Goal: Task Accomplishment & Management: Complete application form

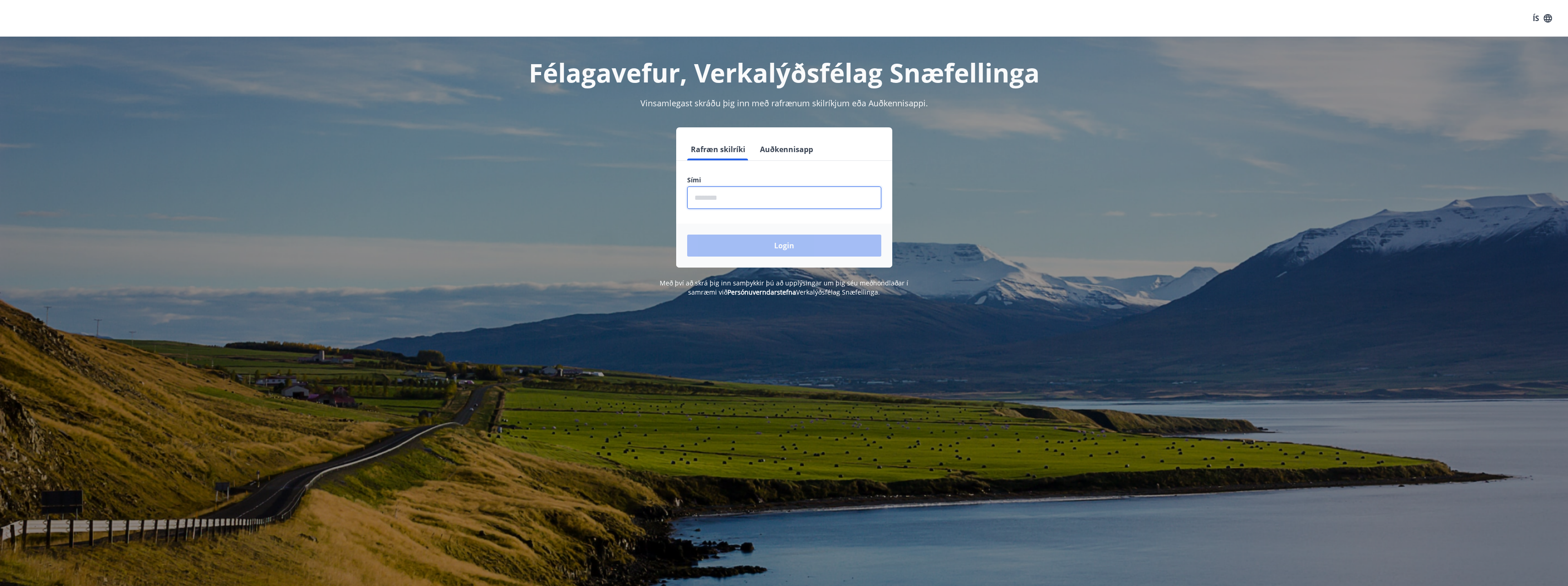
click at [739, 200] on input "phone" at bounding box center [784, 198] width 194 height 22
type input "********"
click at [761, 243] on button "Login" at bounding box center [784, 245] width 194 height 22
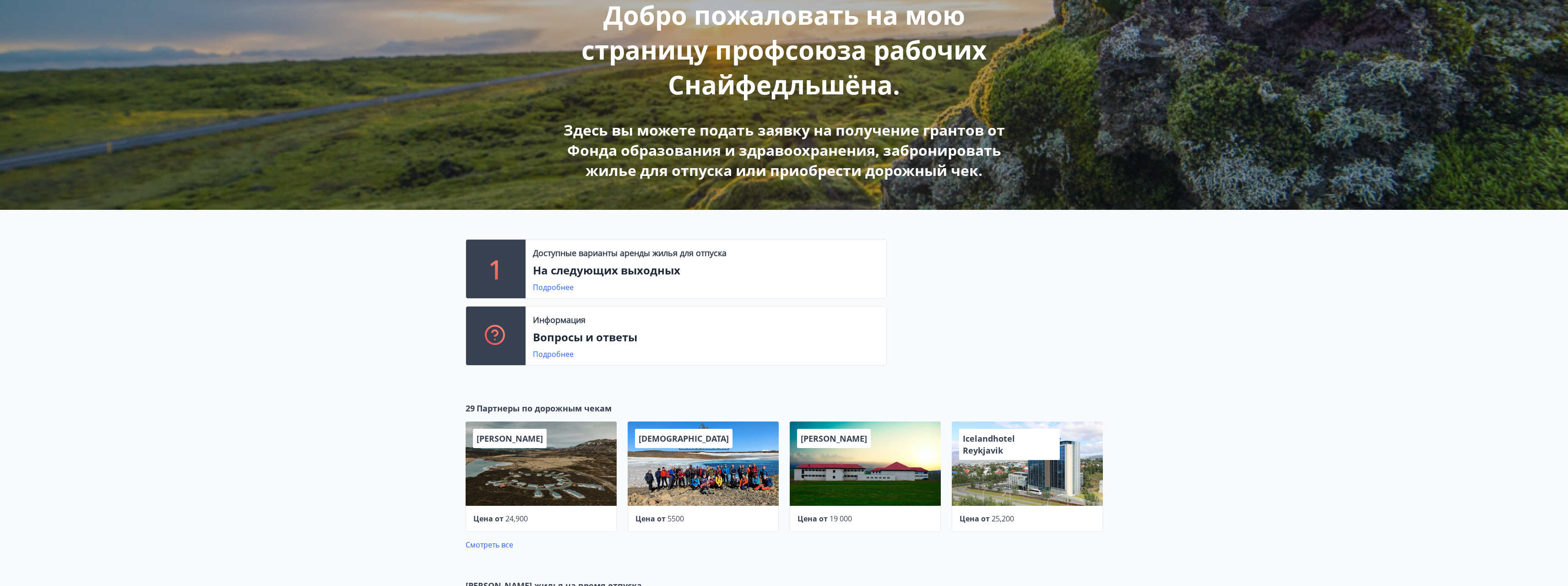
scroll to position [117, 0]
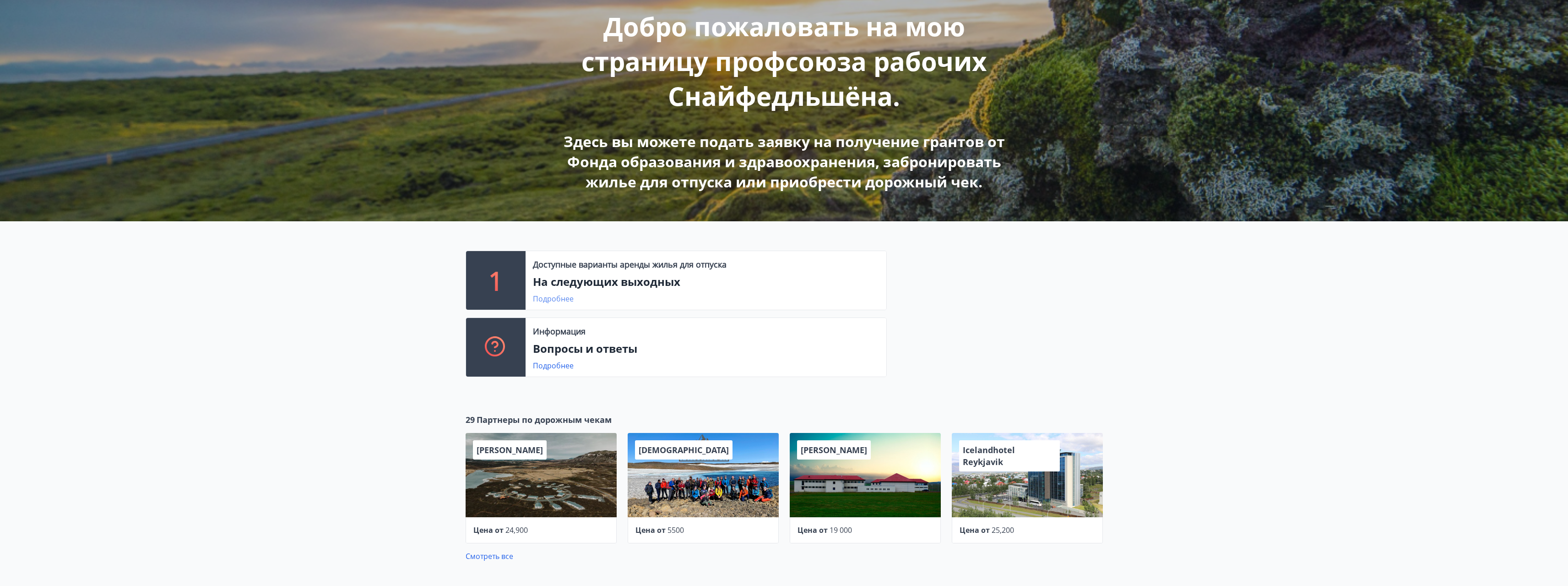
click at [547, 303] on font "Подробнее" at bounding box center [553, 299] width 41 height 10
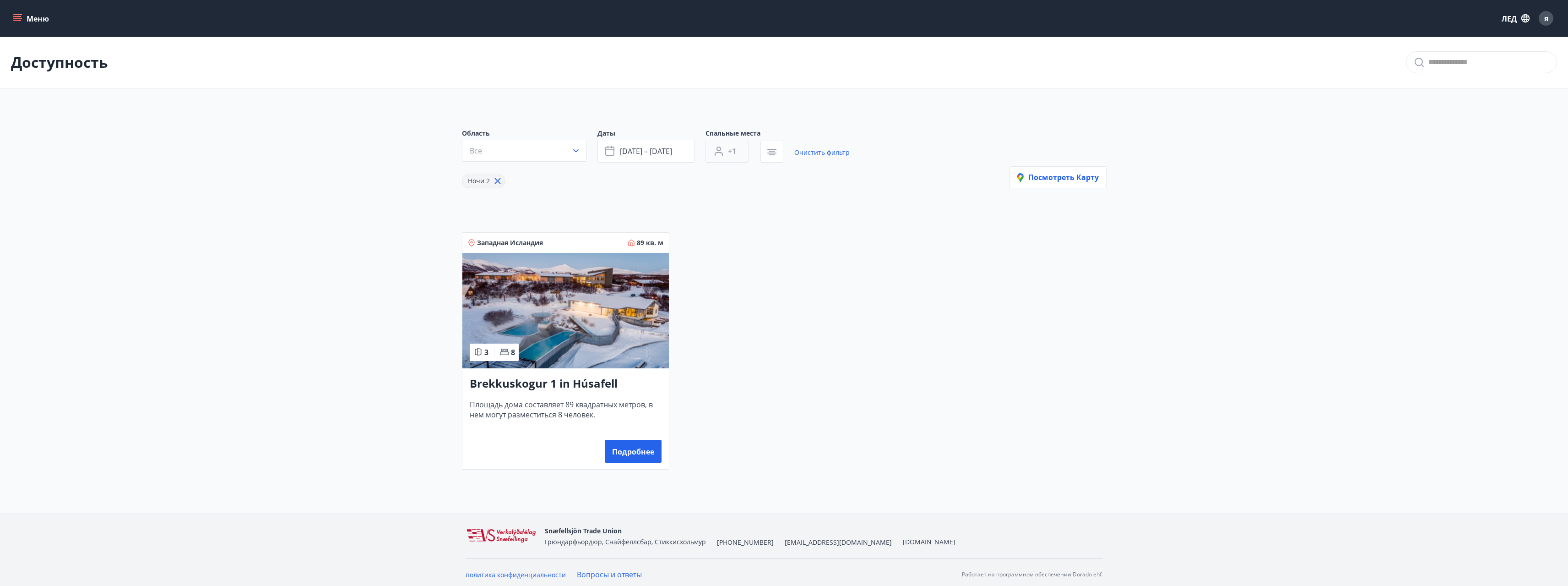
click at [731, 152] on font "+1" at bounding box center [732, 151] width 8 height 10
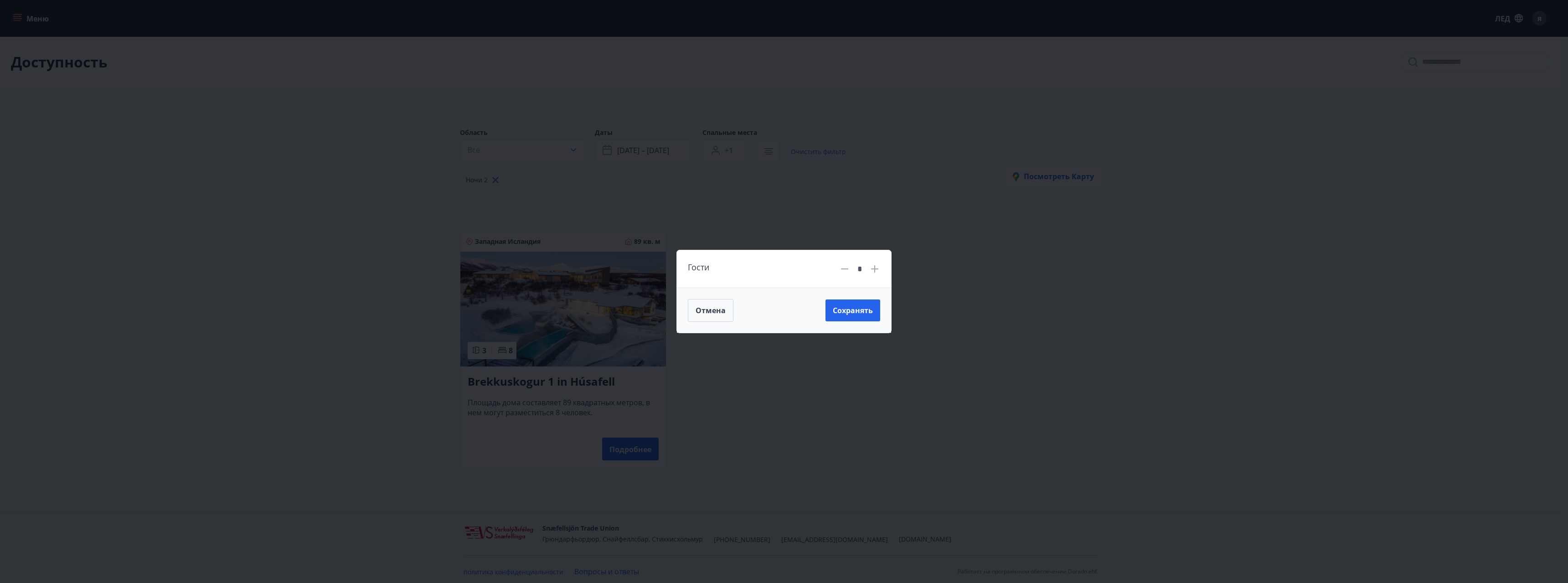
click at [878, 269] on icon at bounding box center [874, 269] width 11 height 11
type input "*"
click at [870, 314] on font "Сохранять" at bounding box center [853, 310] width 40 height 10
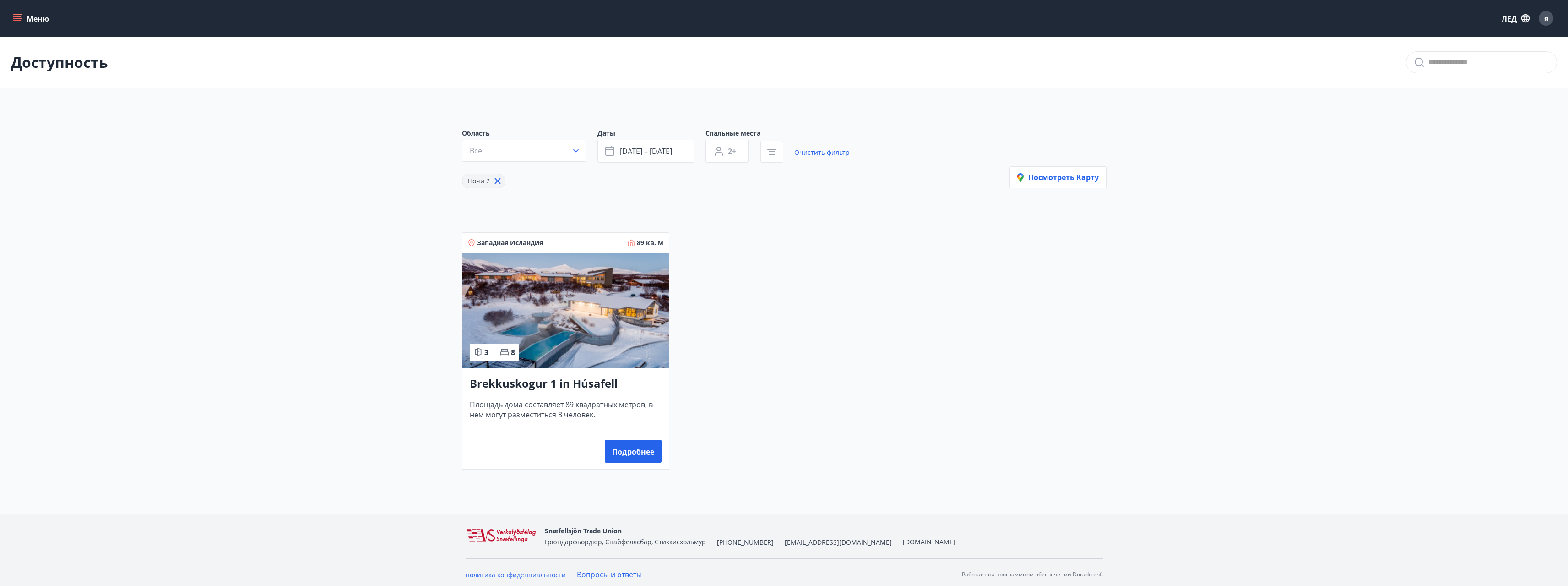
click at [557, 313] on img at bounding box center [566, 311] width 206 height 115
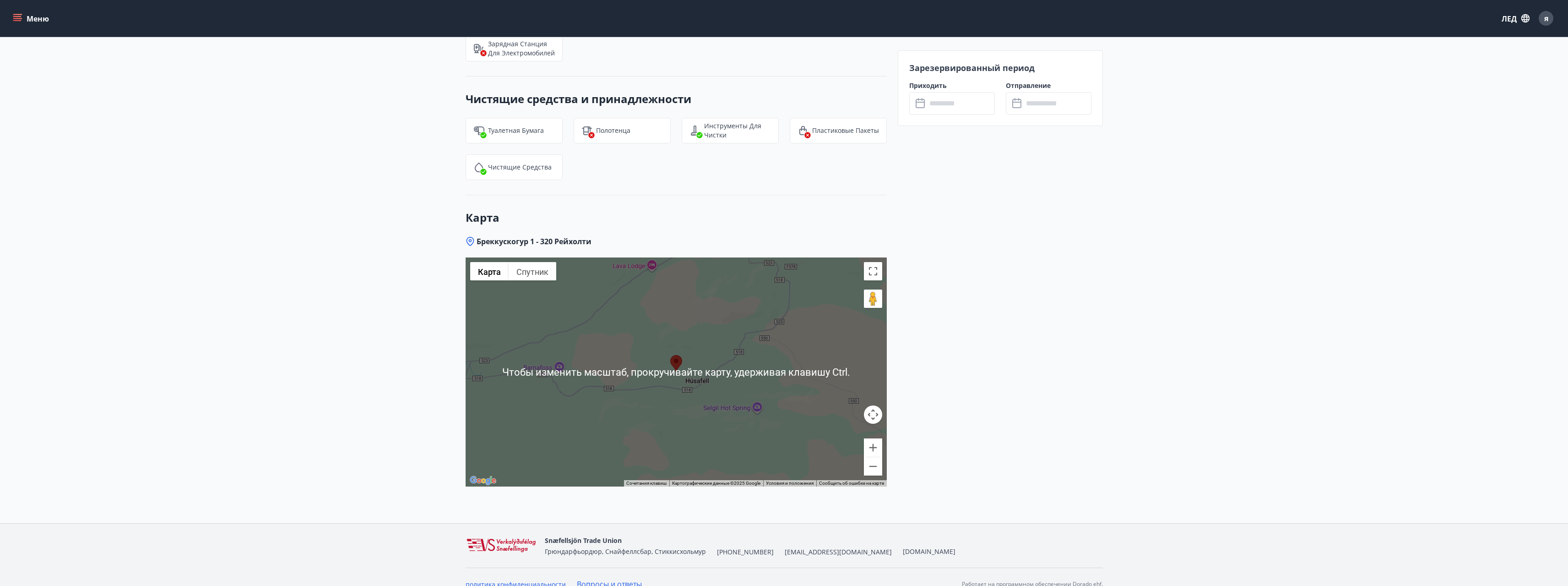
scroll to position [1111, 0]
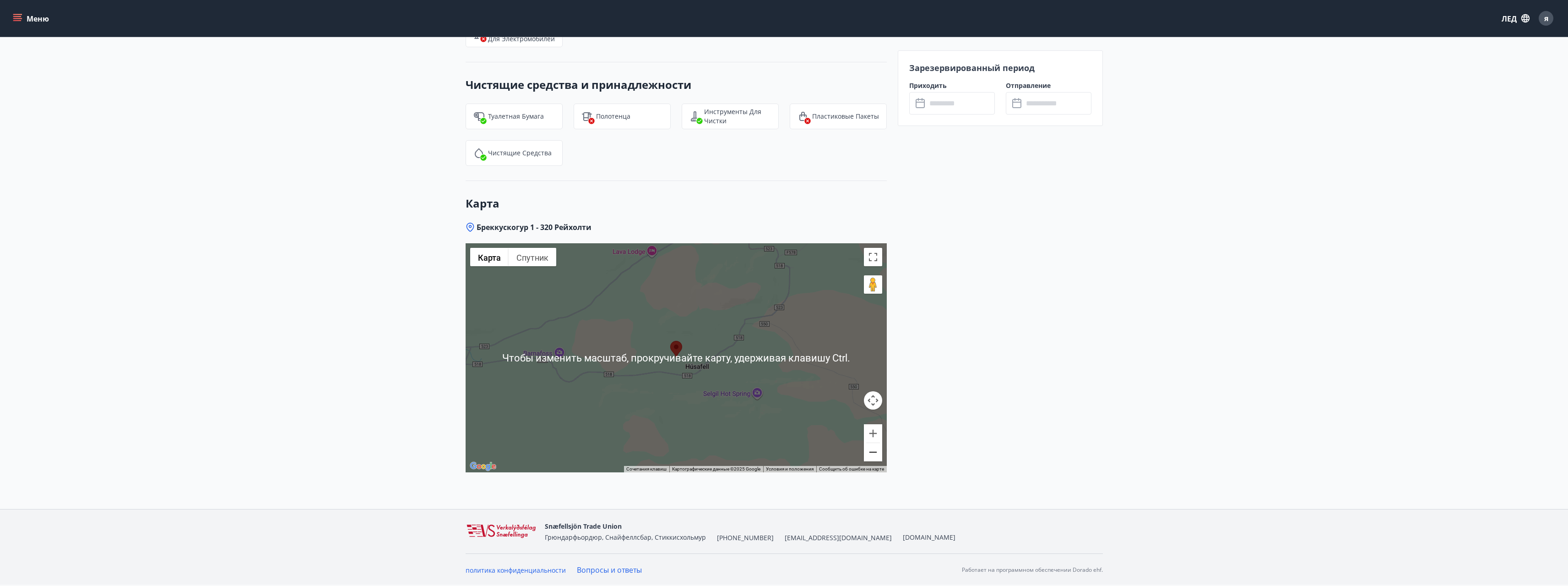
click at [875, 456] on button "Уменьшать" at bounding box center [873, 452] width 18 height 18
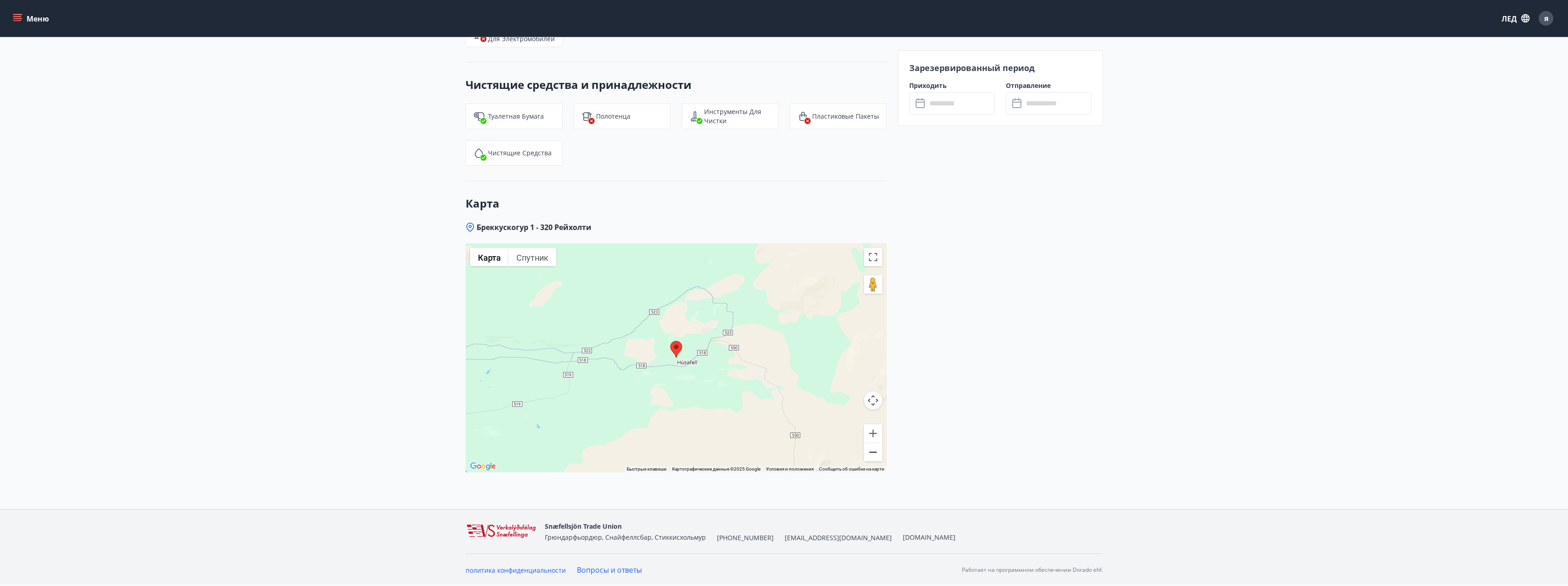
click at [875, 456] on button "Уменьшать" at bounding box center [873, 452] width 18 height 18
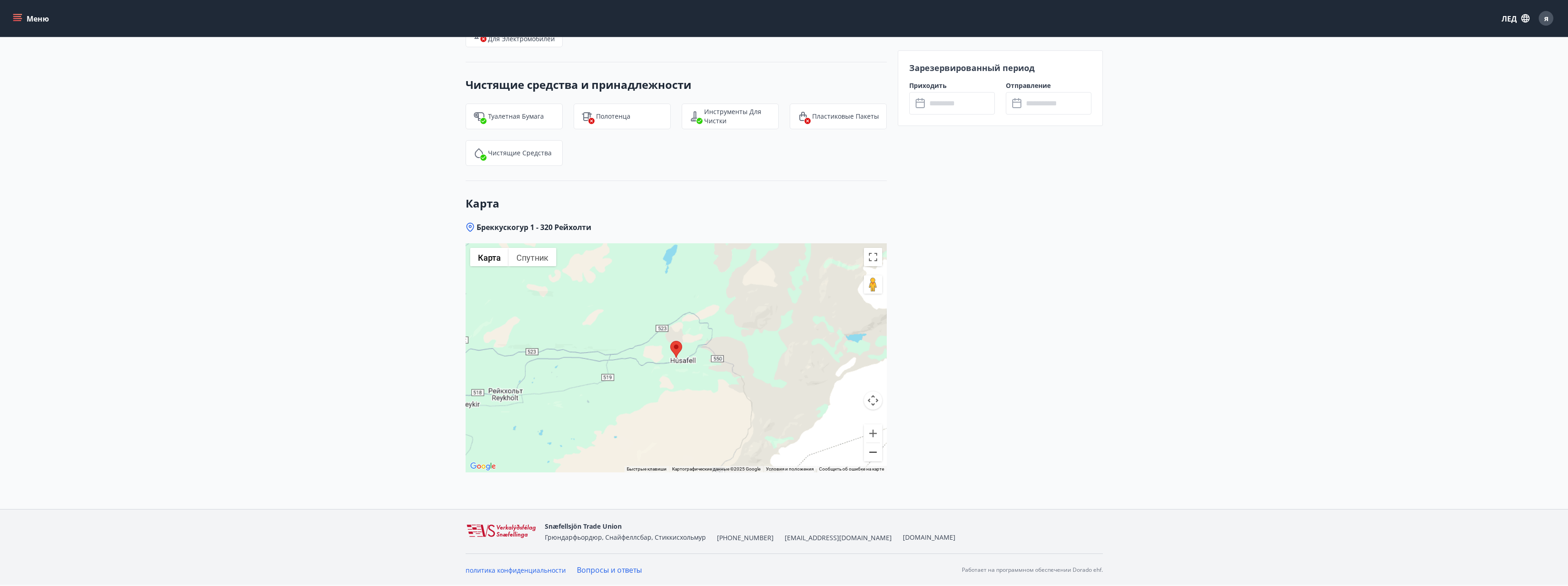
click at [875, 456] on button "Уменьшать" at bounding box center [873, 452] width 18 height 18
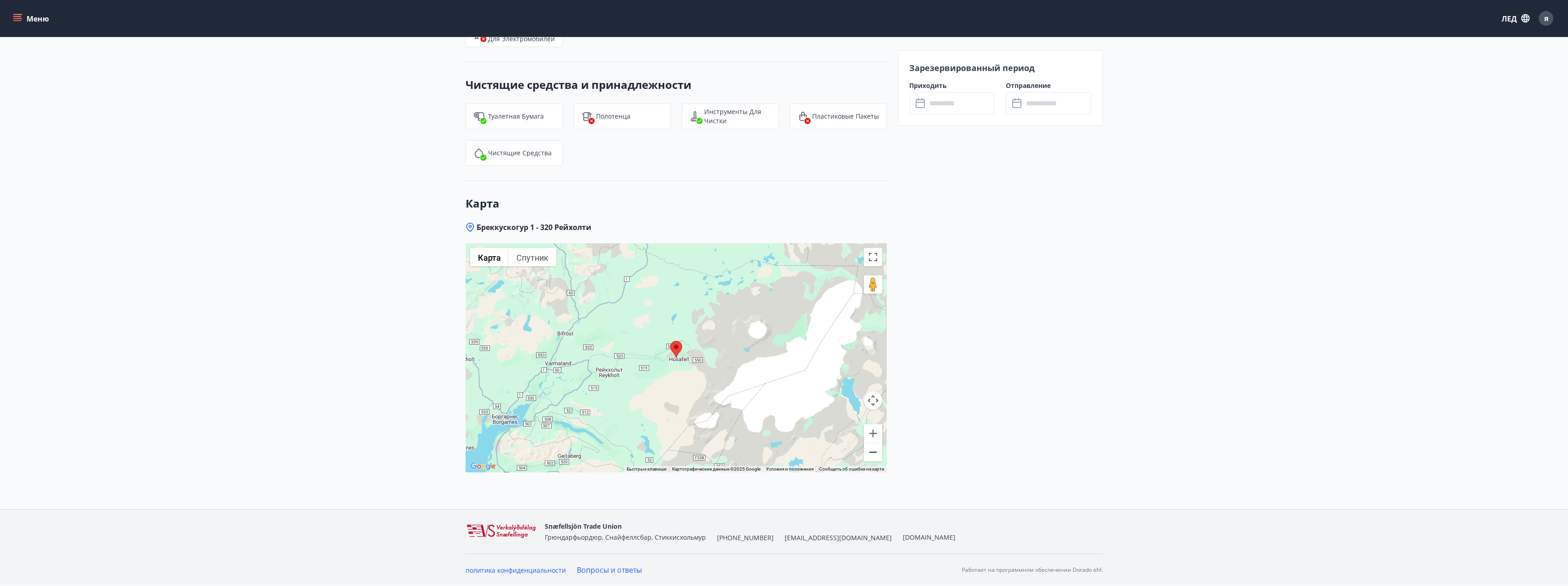
click at [875, 456] on button "Уменьшать" at bounding box center [873, 452] width 18 height 18
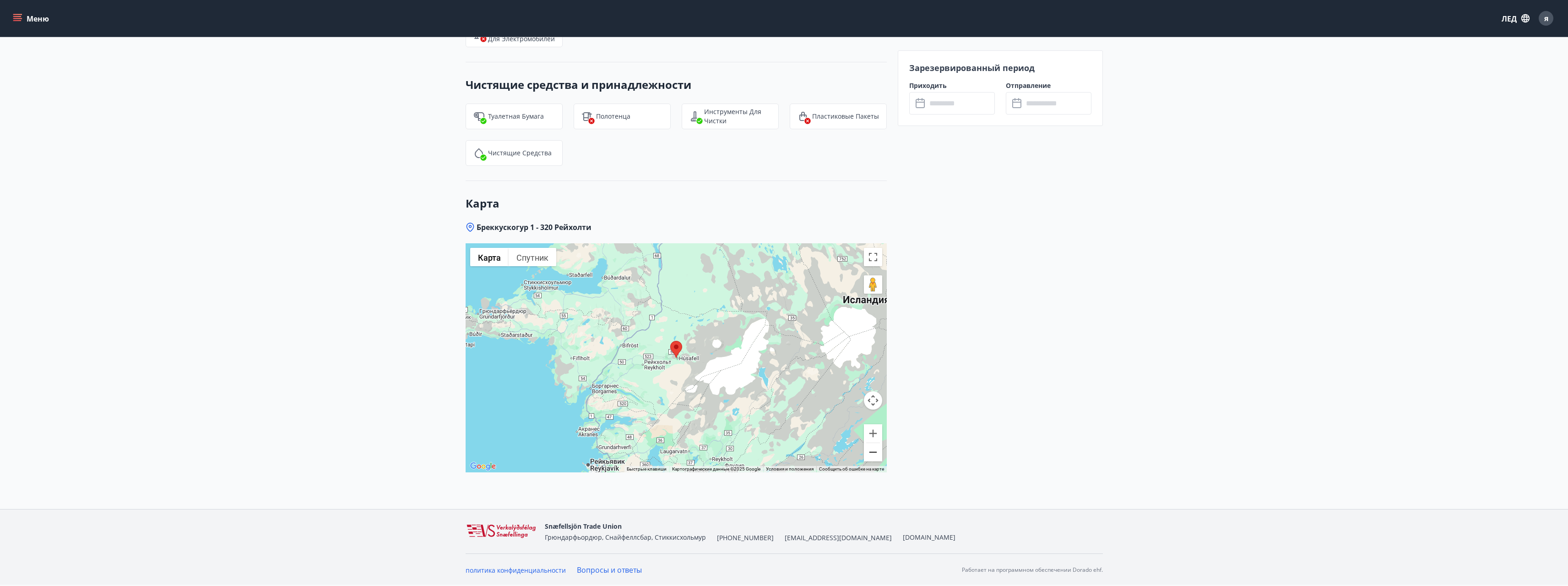
click at [875, 456] on button "Уменьшать" at bounding box center [873, 452] width 18 height 18
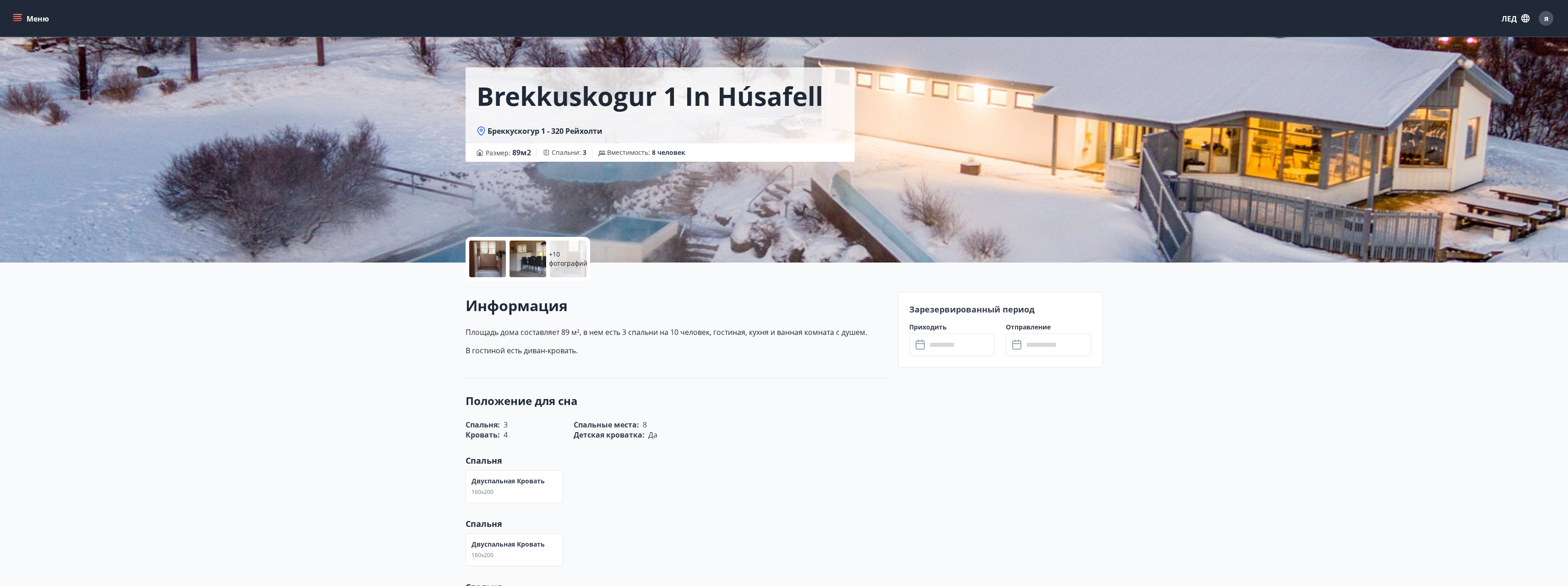
scroll to position [0, 0]
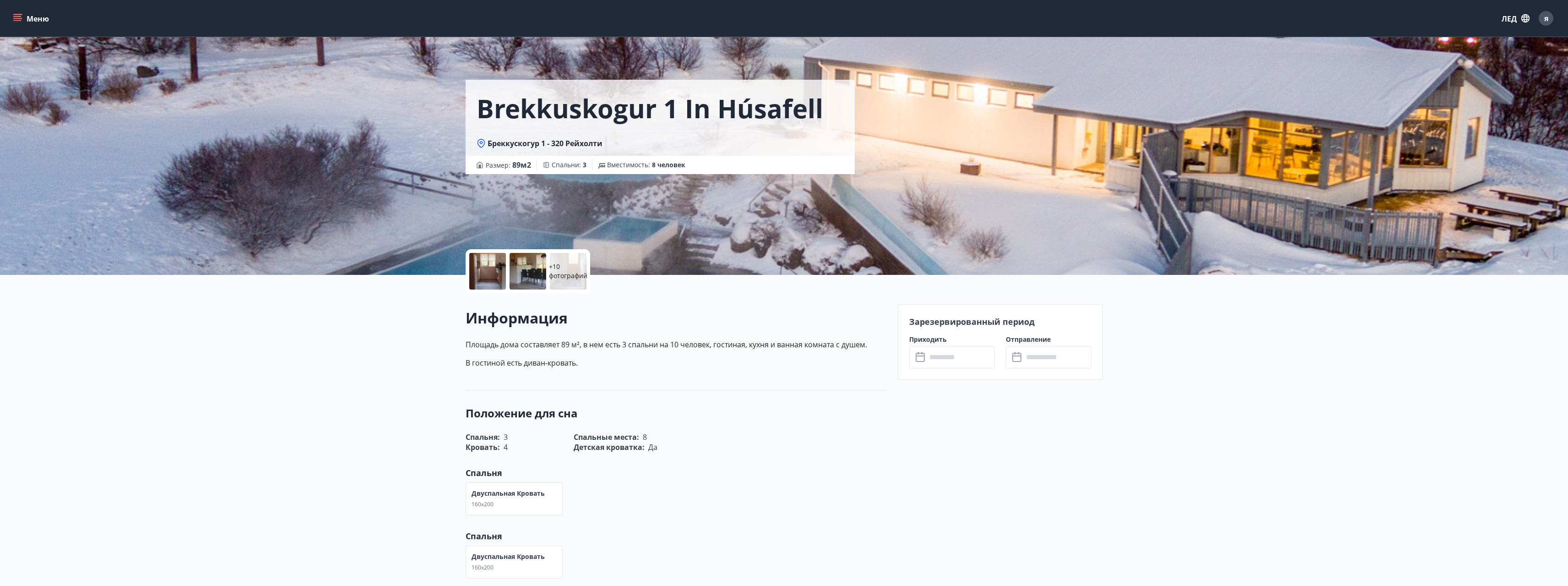
click at [534, 275] on div at bounding box center [528, 271] width 37 height 37
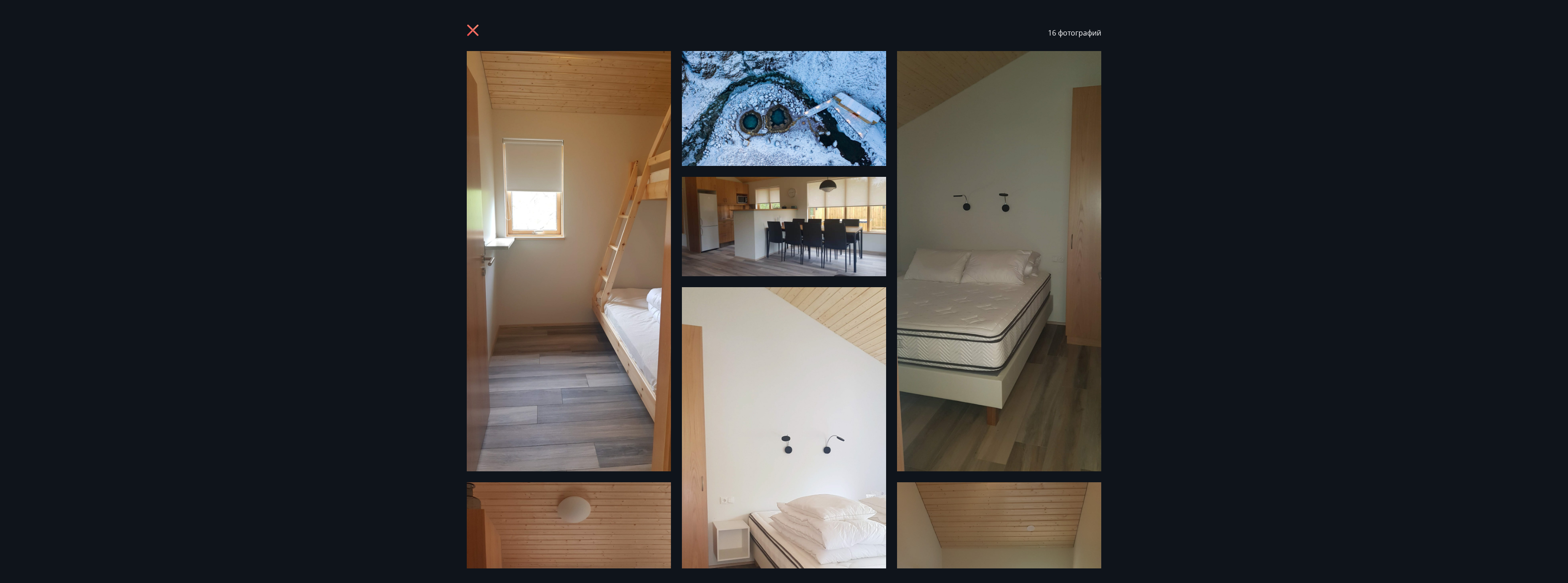
click at [534, 163] on img at bounding box center [569, 261] width 204 height 421
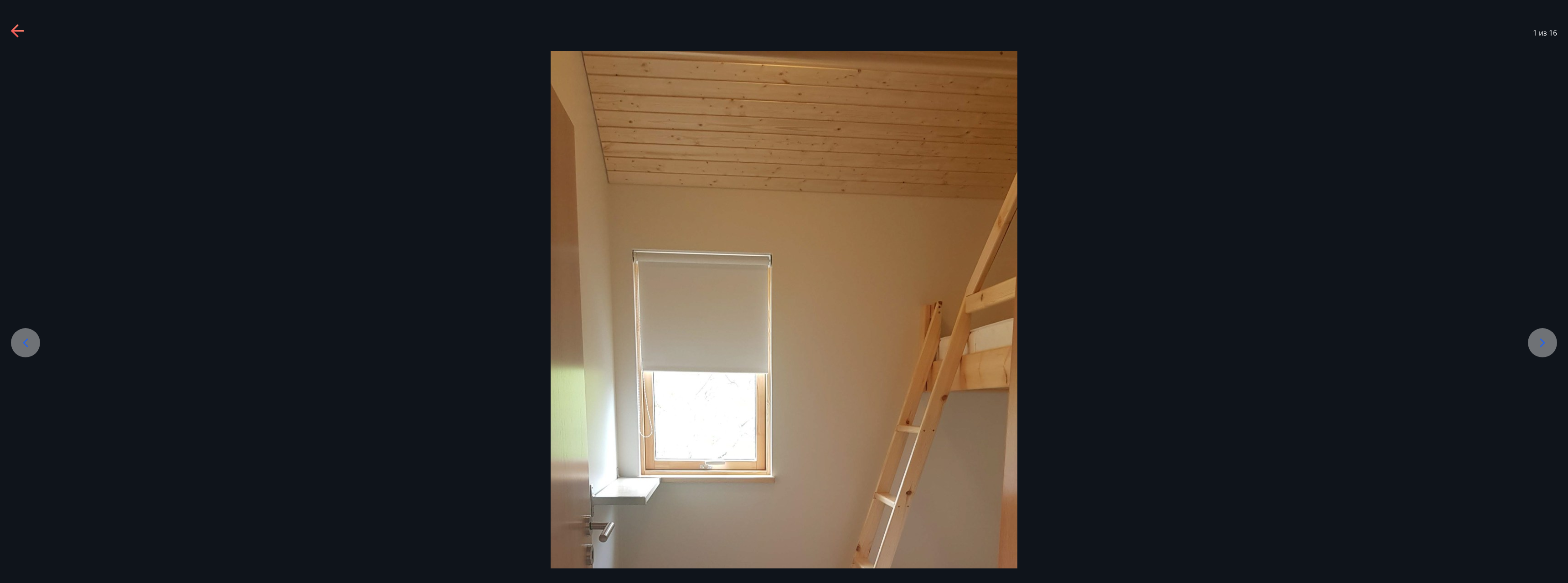
click at [1544, 335] on div at bounding box center [1542, 342] width 29 height 29
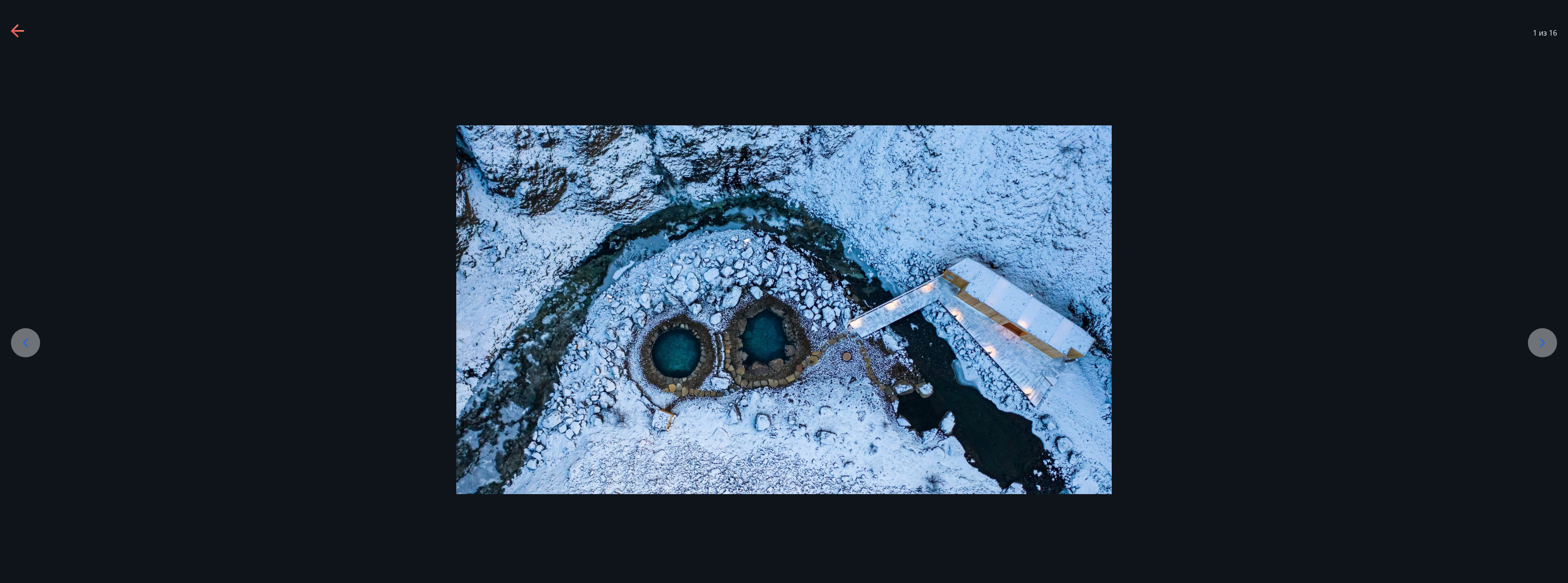
click at [1544, 335] on div at bounding box center [1542, 342] width 29 height 29
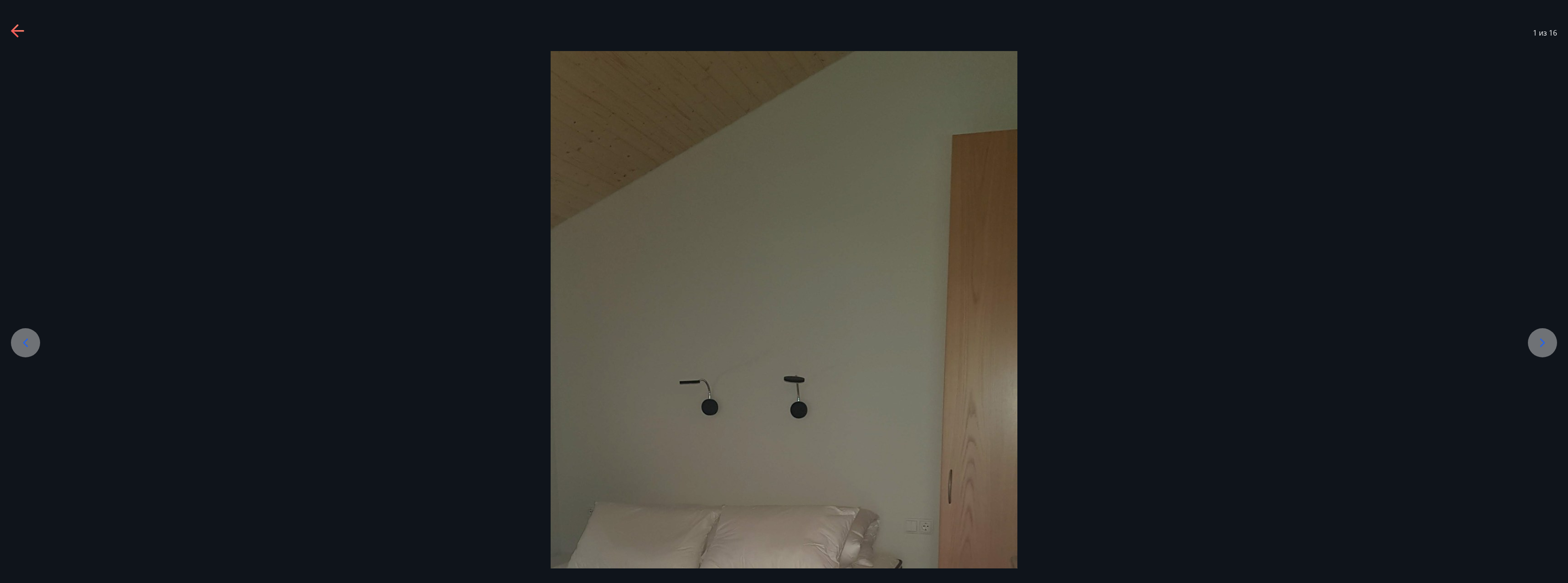
click at [1544, 335] on div at bounding box center [1542, 342] width 29 height 29
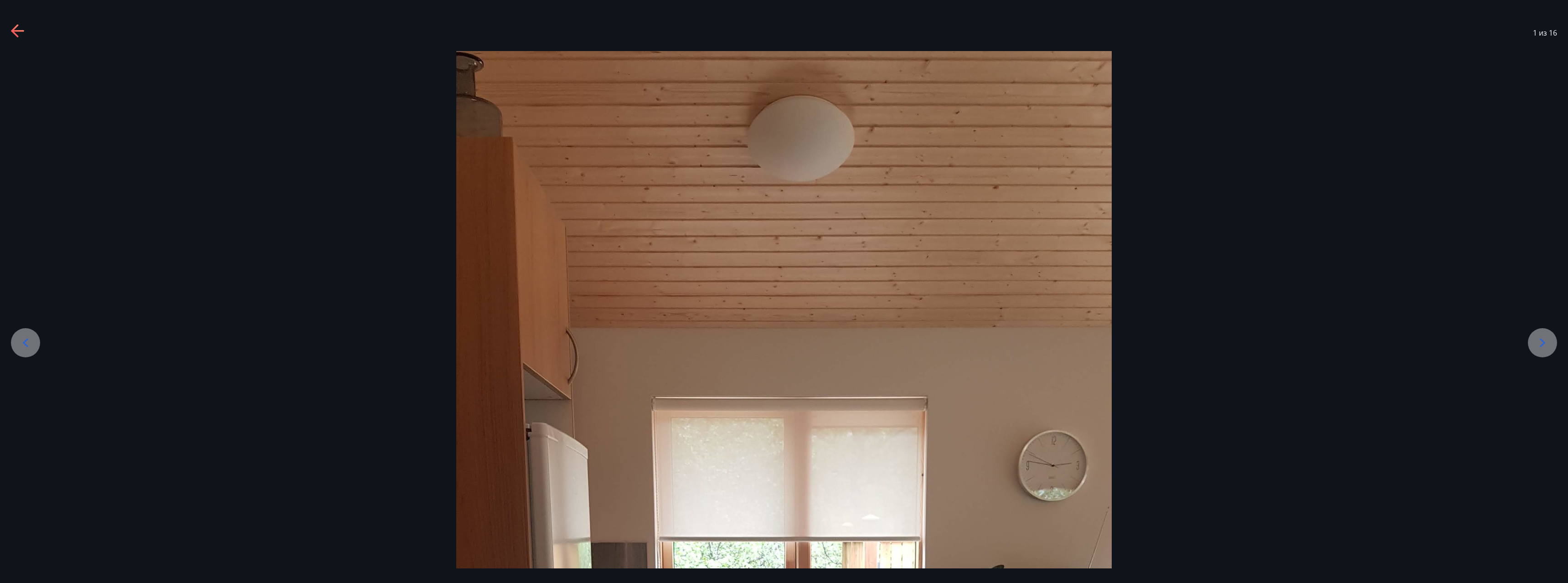
click at [1544, 335] on div at bounding box center [1542, 342] width 29 height 29
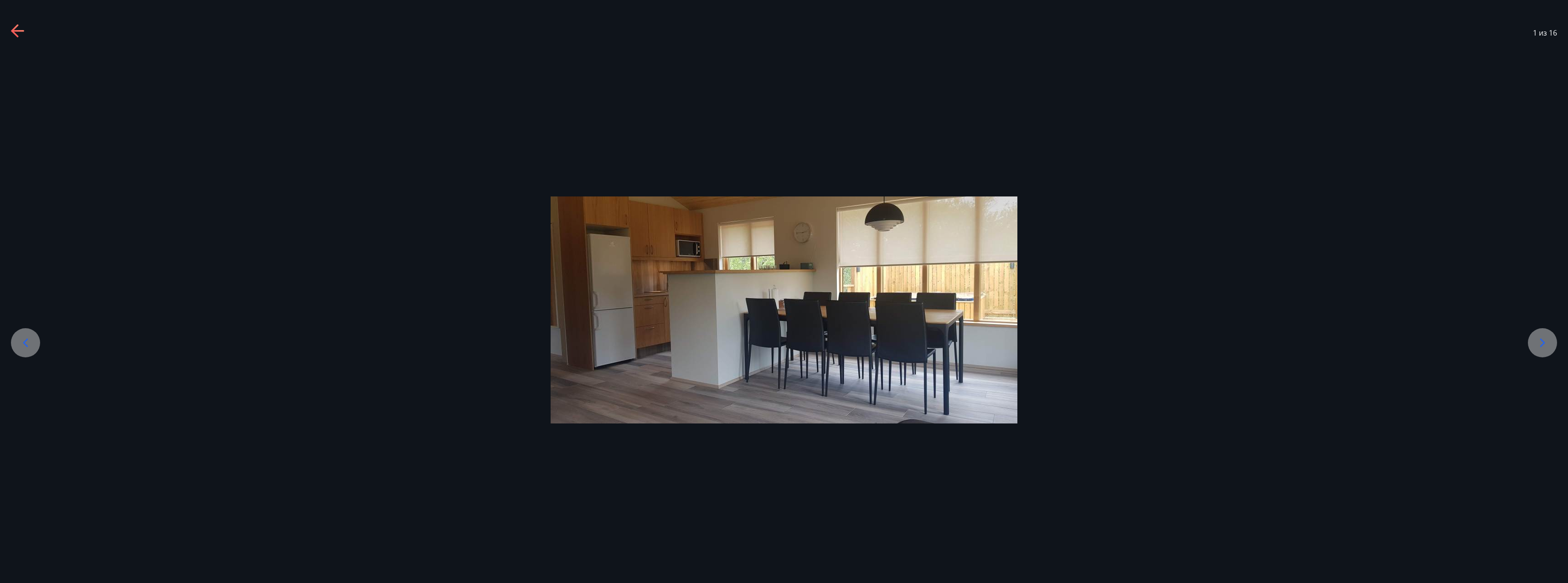
click at [1544, 335] on div at bounding box center [1542, 342] width 29 height 29
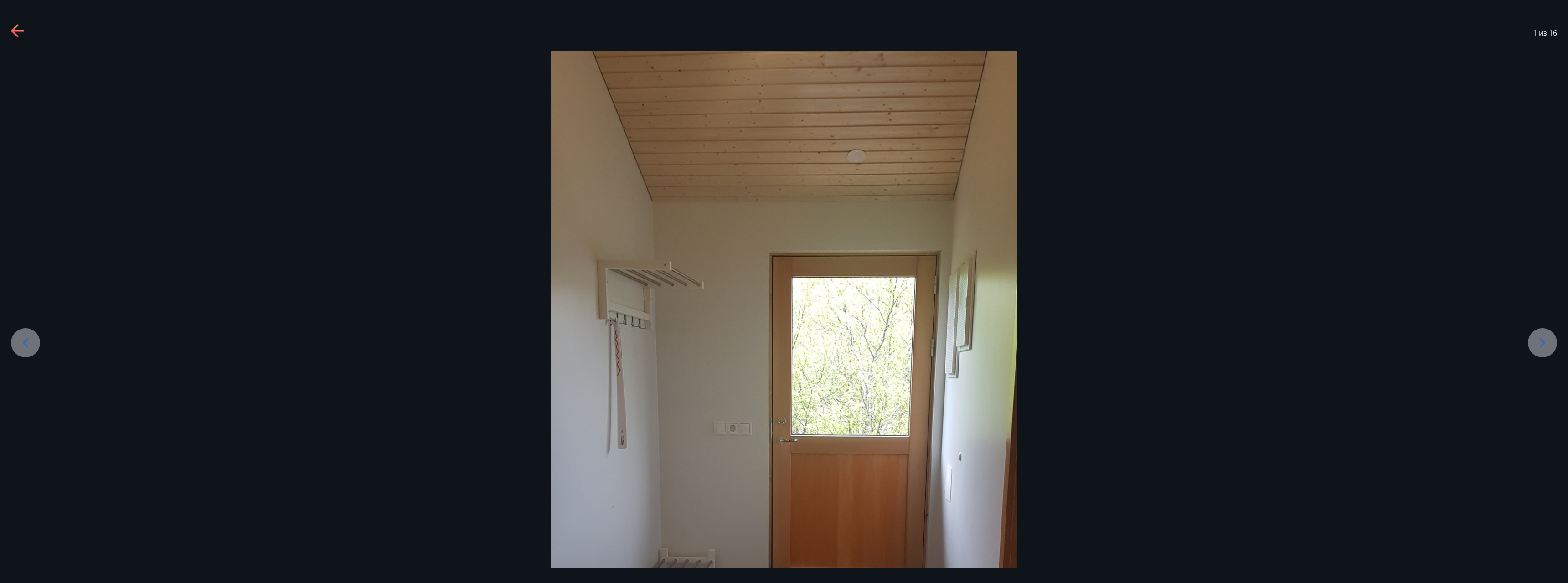
click at [1544, 335] on div at bounding box center [1542, 342] width 29 height 29
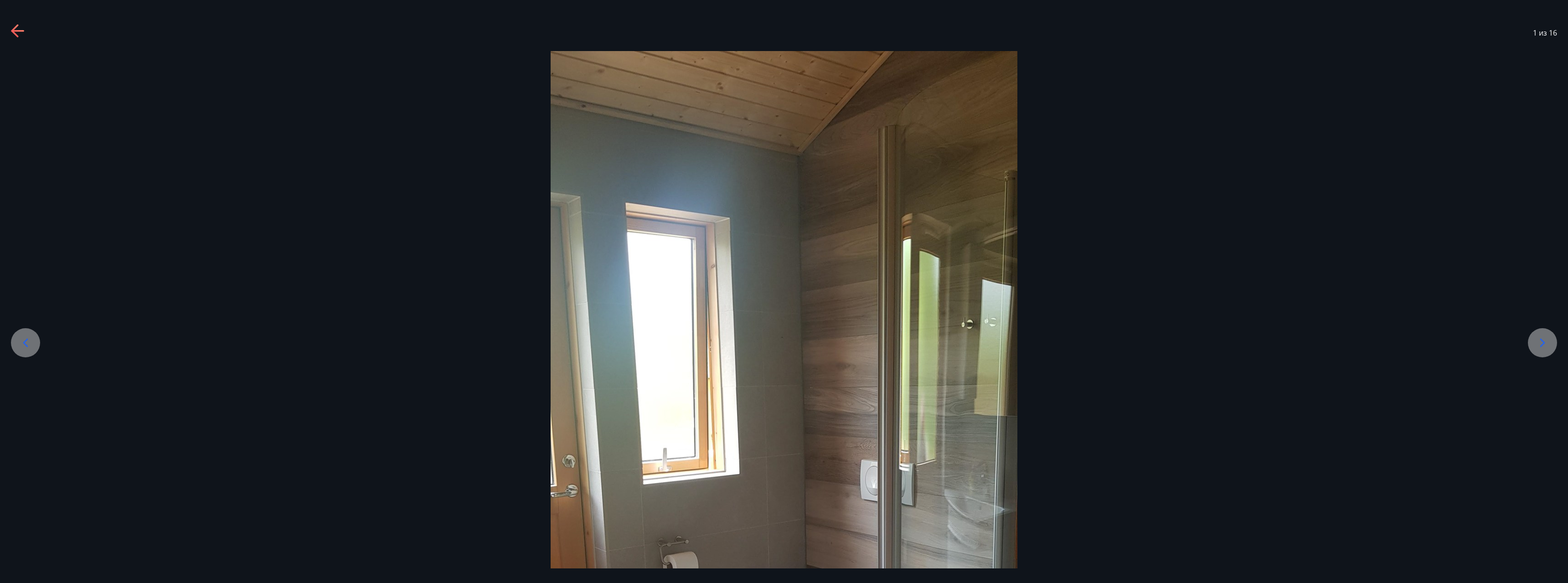
click at [1544, 335] on div at bounding box center [1542, 342] width 29 height 29
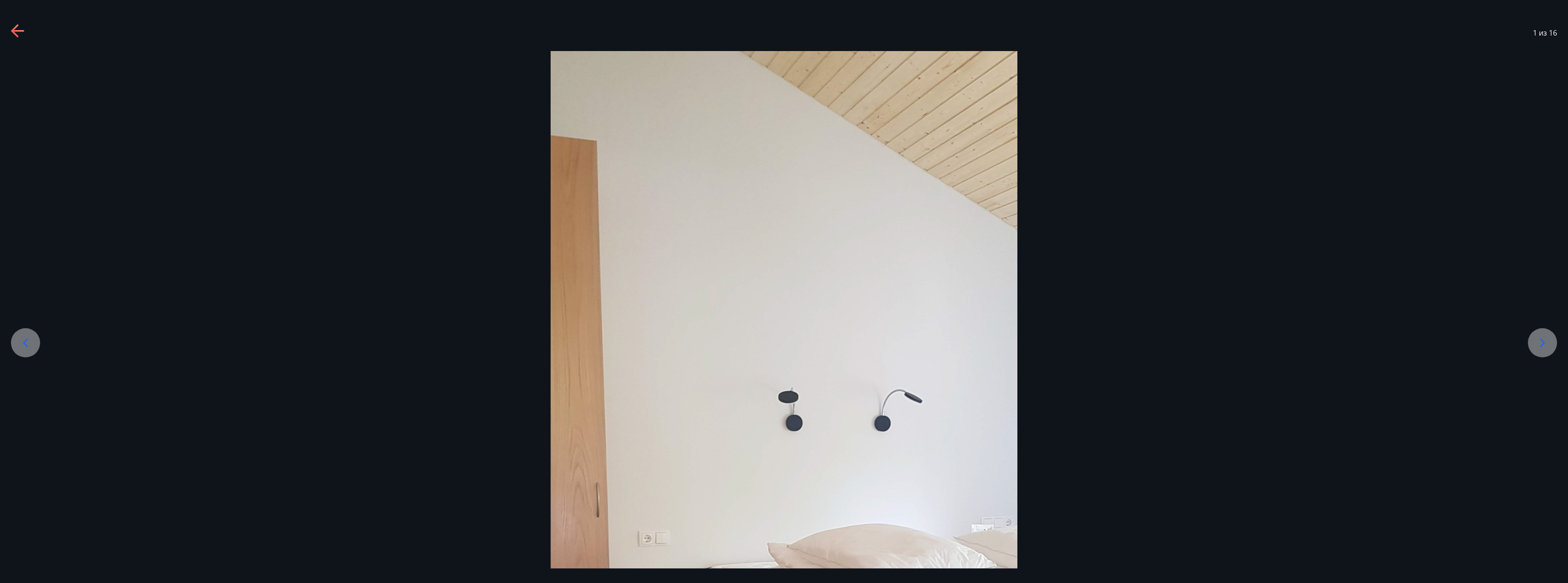
click at [1544, 335] on div at bounding box center [1542, 342] width 29 height 29
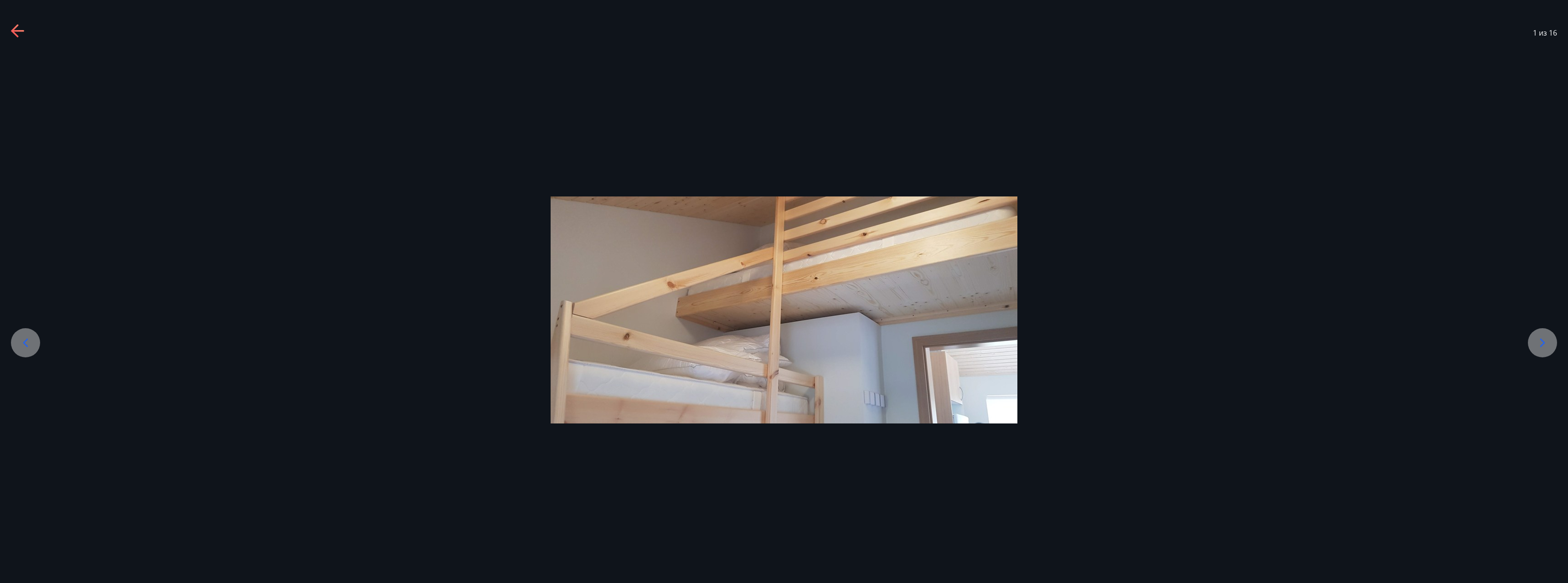
click at [1544, 335] on div at bounding box center [1542, 342] width 29 height 29
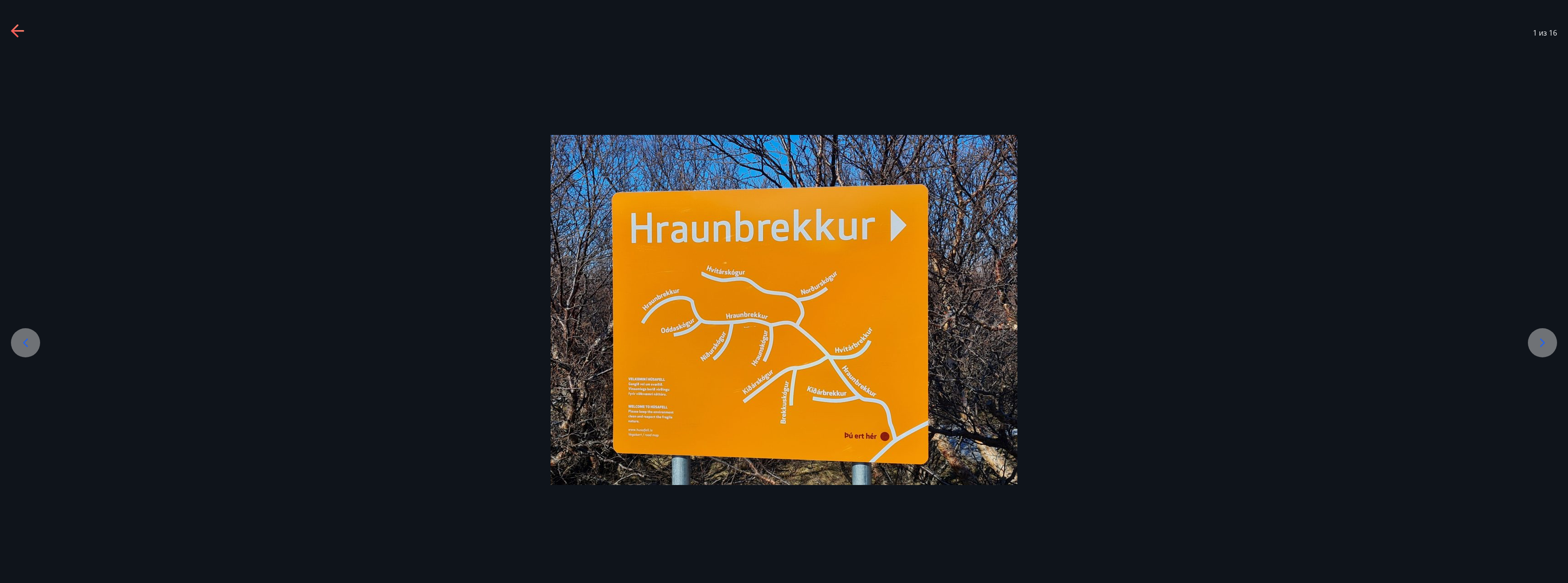
click at [1544, 335] on div at bounding box center [1542, 342] width 29 height 29
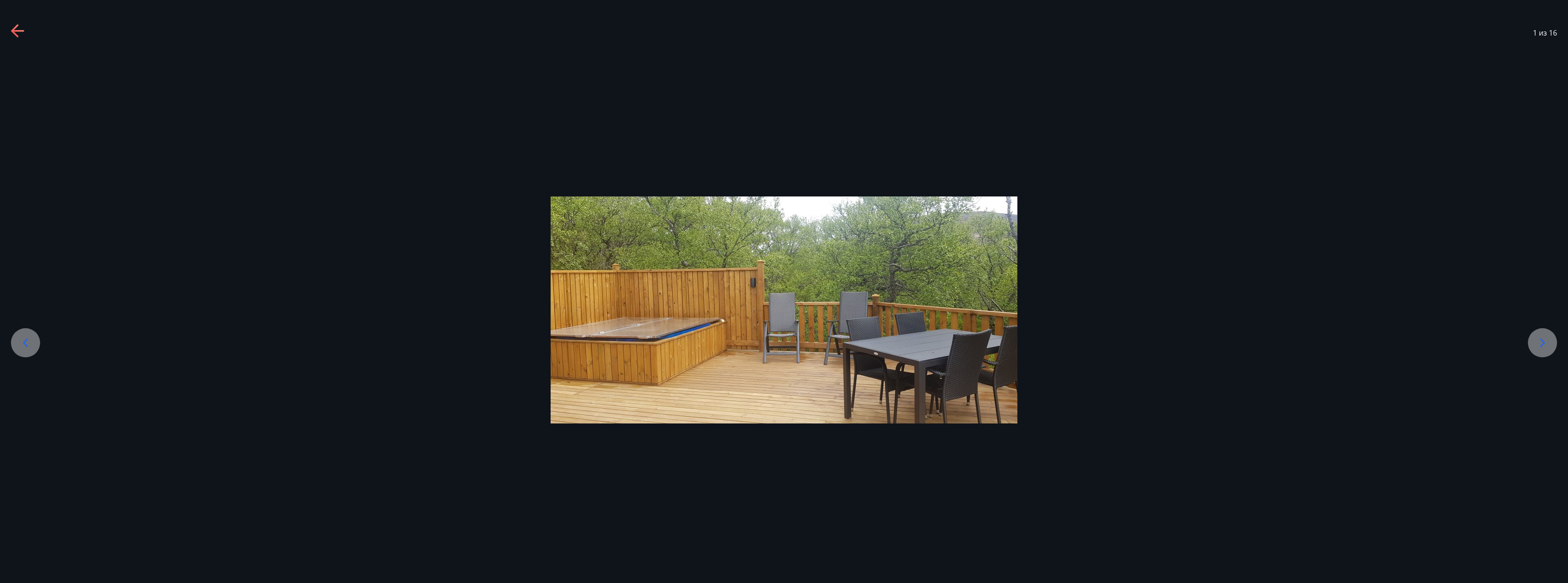
click at [1545, 335] on icon at bounding box center [1542, 342] width 14 height 14
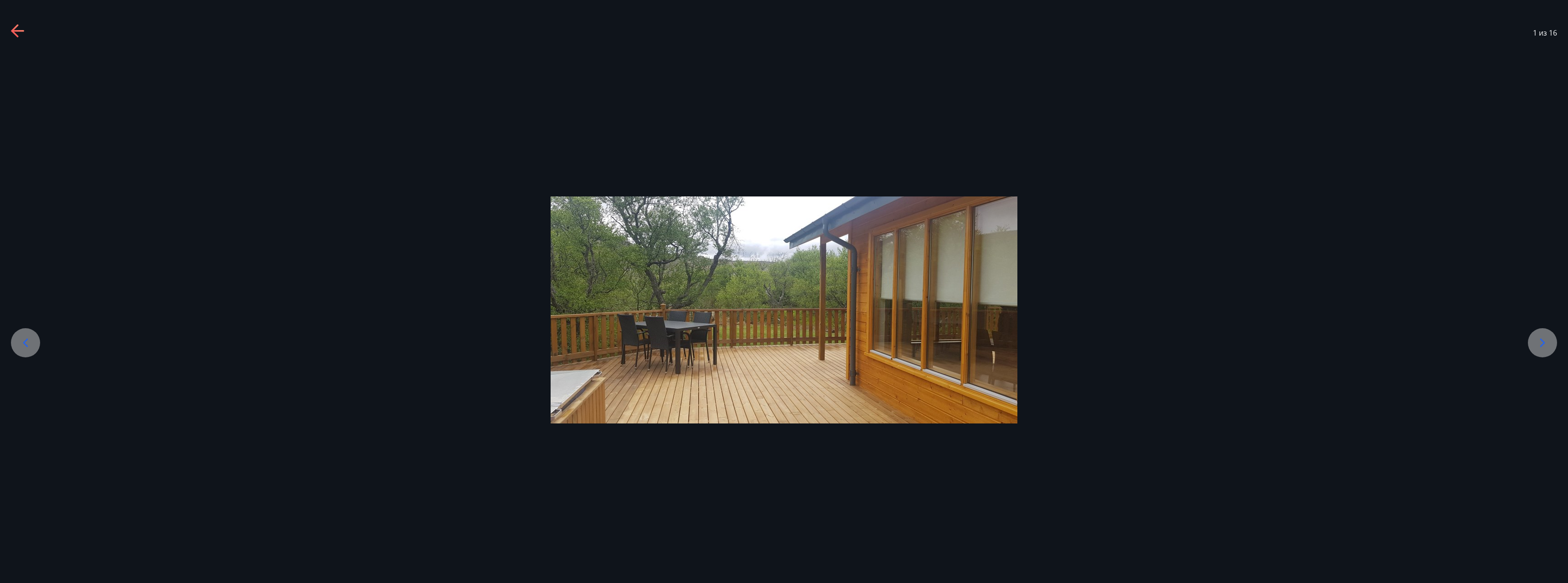
click at [1545, 335] on icon at bounding box center [1542, 342] width 14 height 14
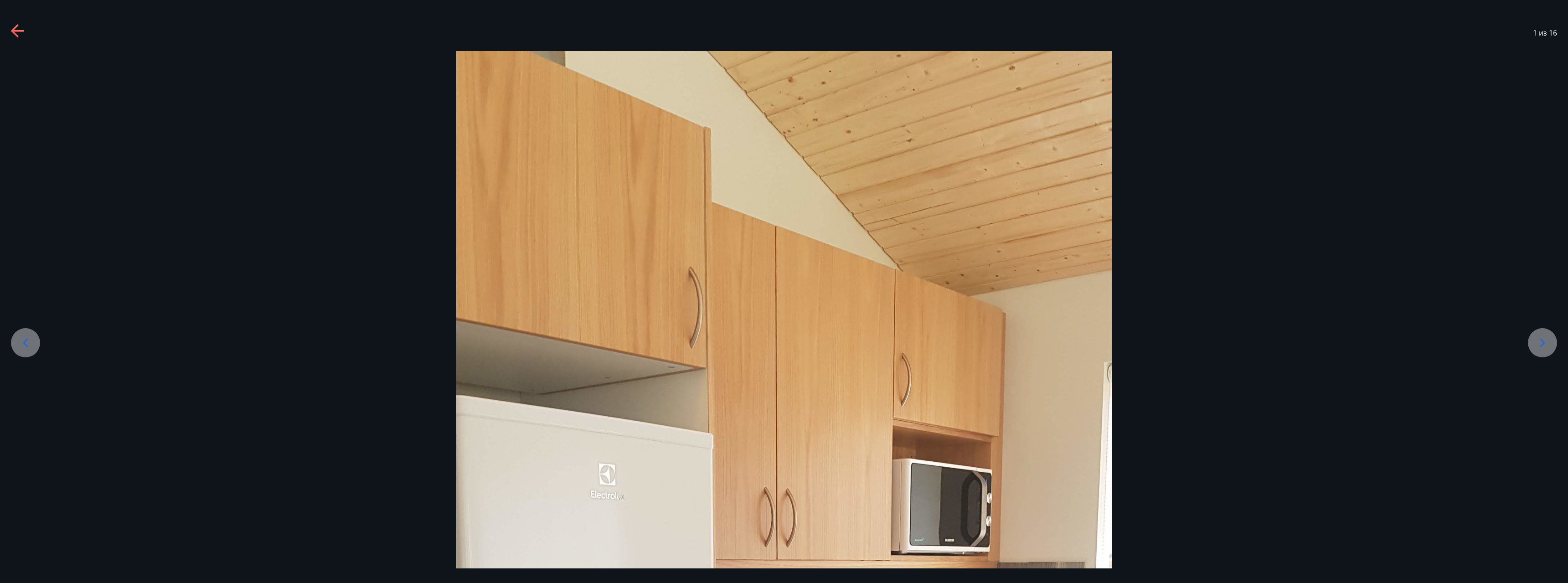
click at [1545, 335] on icon at bounding box center [1542, 342] width 14 height 14
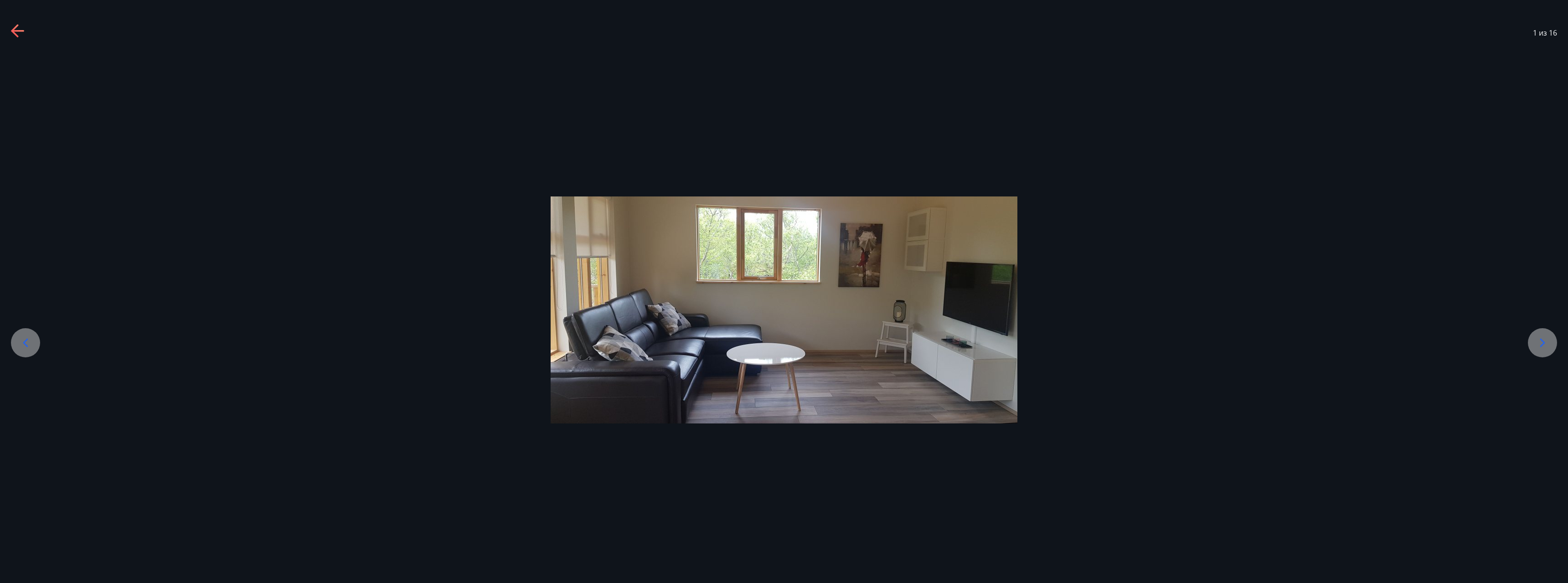
click at [1545, 335] on icon at bounding box center [1542, 342] width 14 height 14
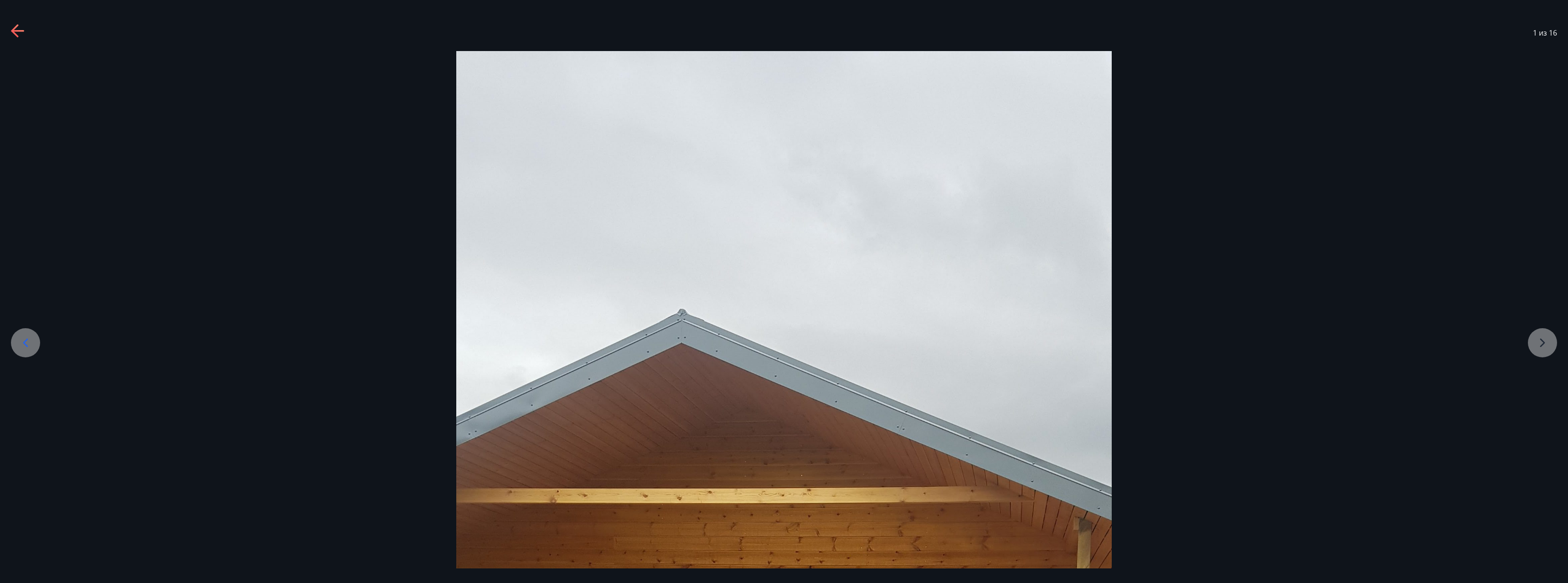
click at [18, 29] on icon at bounding box center [18, 31] width 14 height 14
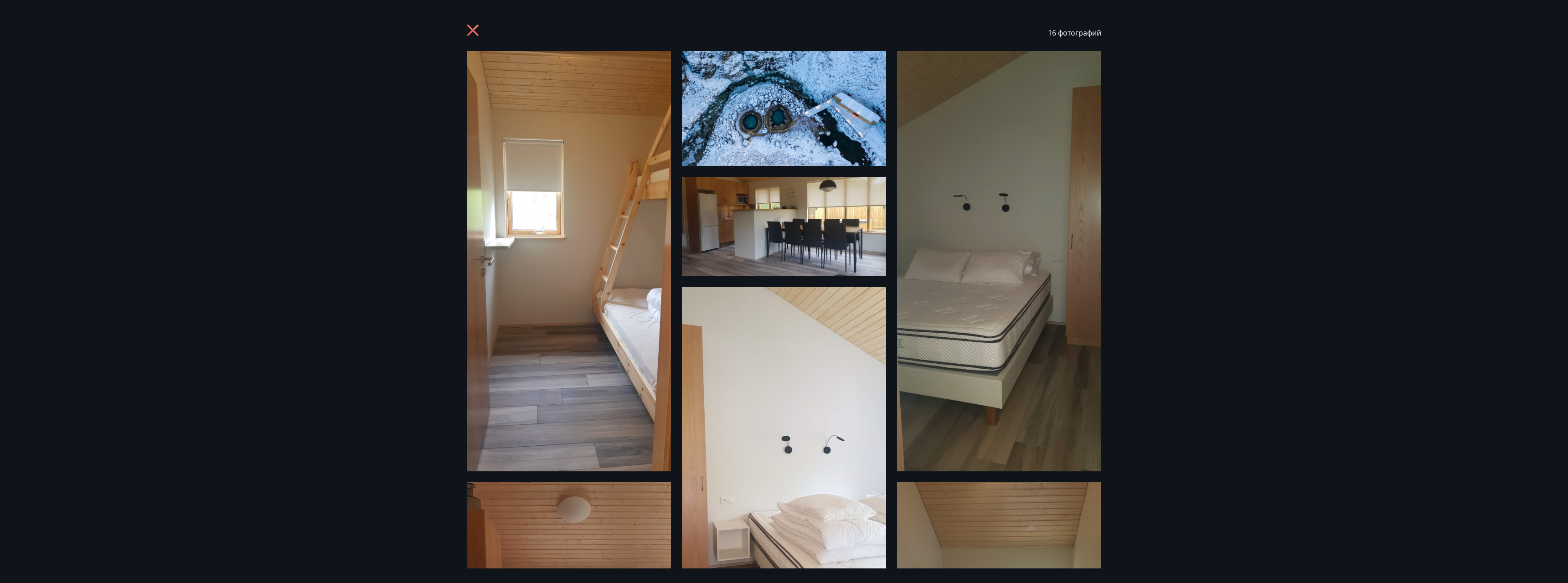
click at [477, 28] on icon at bounding box center [474, 31] width 14 height 14
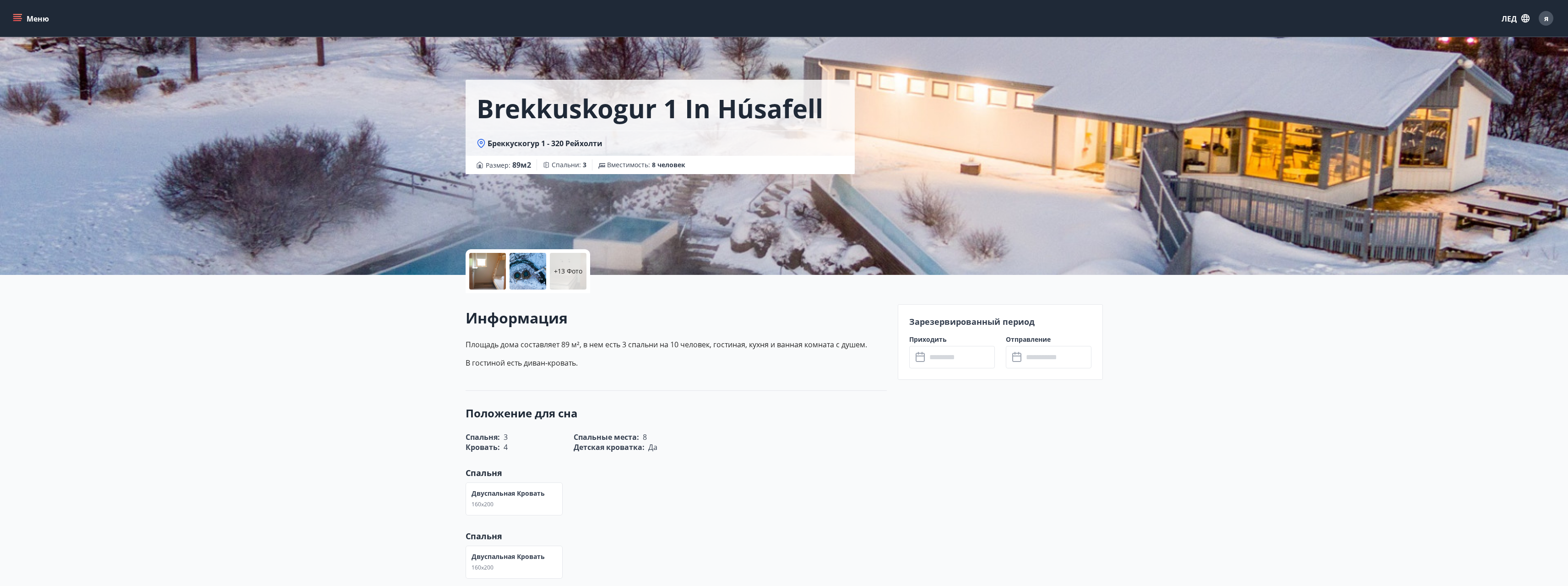
click at [16, 16] on icon "меню" at bounding box center [18, 16] width 8 height 1
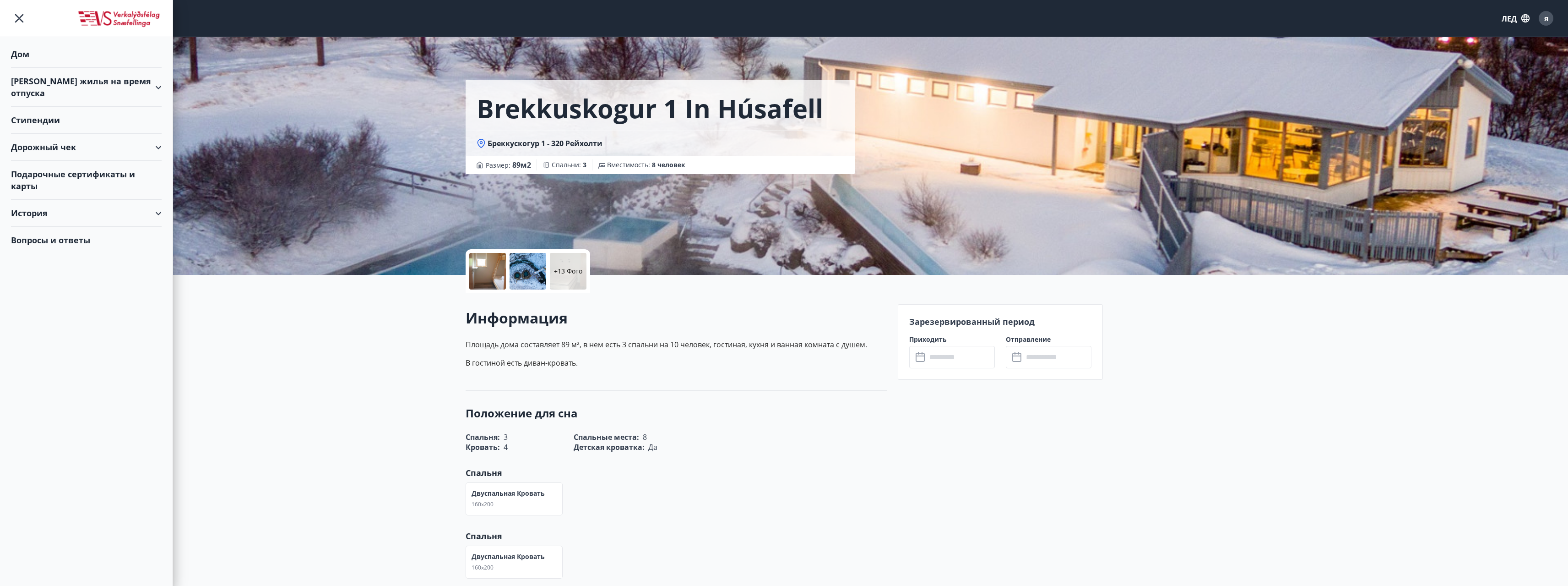
click at [160, 134] on div "Дорожный чек" at bounding box center [86, 147] width 150 height 27
click at [30, 59] on font "Стипендии" at bounding box center [20, 54] width 18 height 11
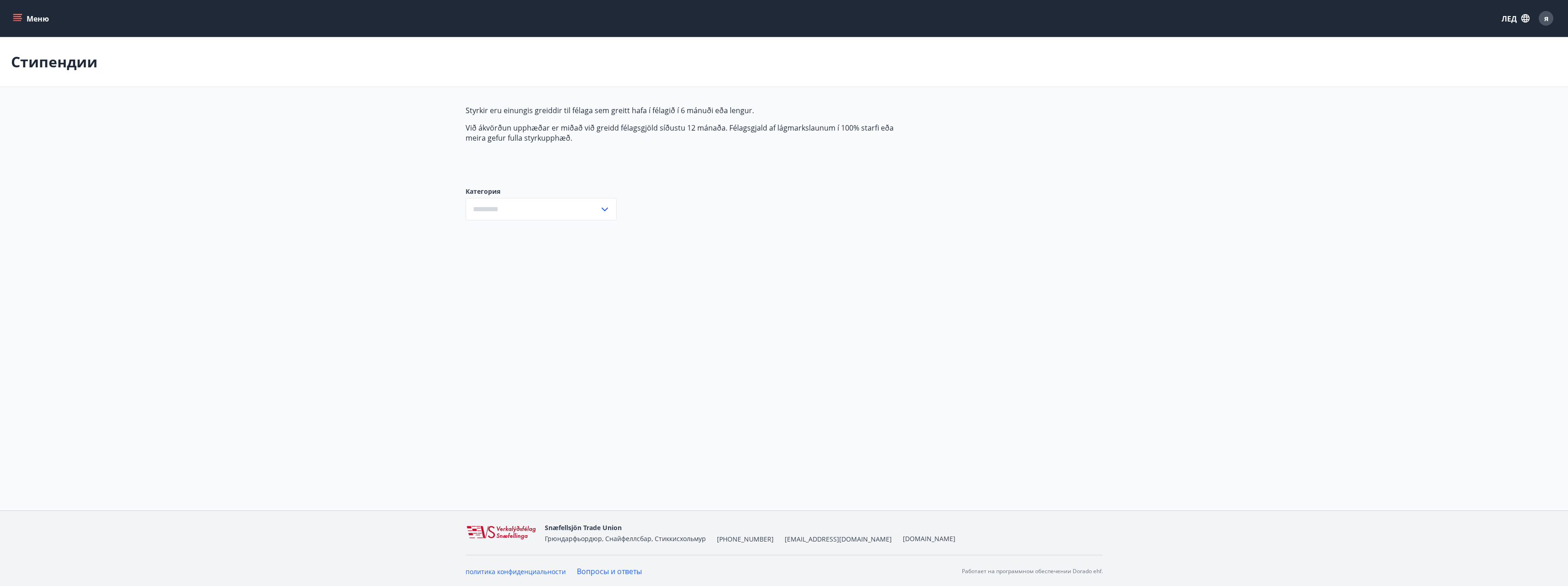
type input "***"
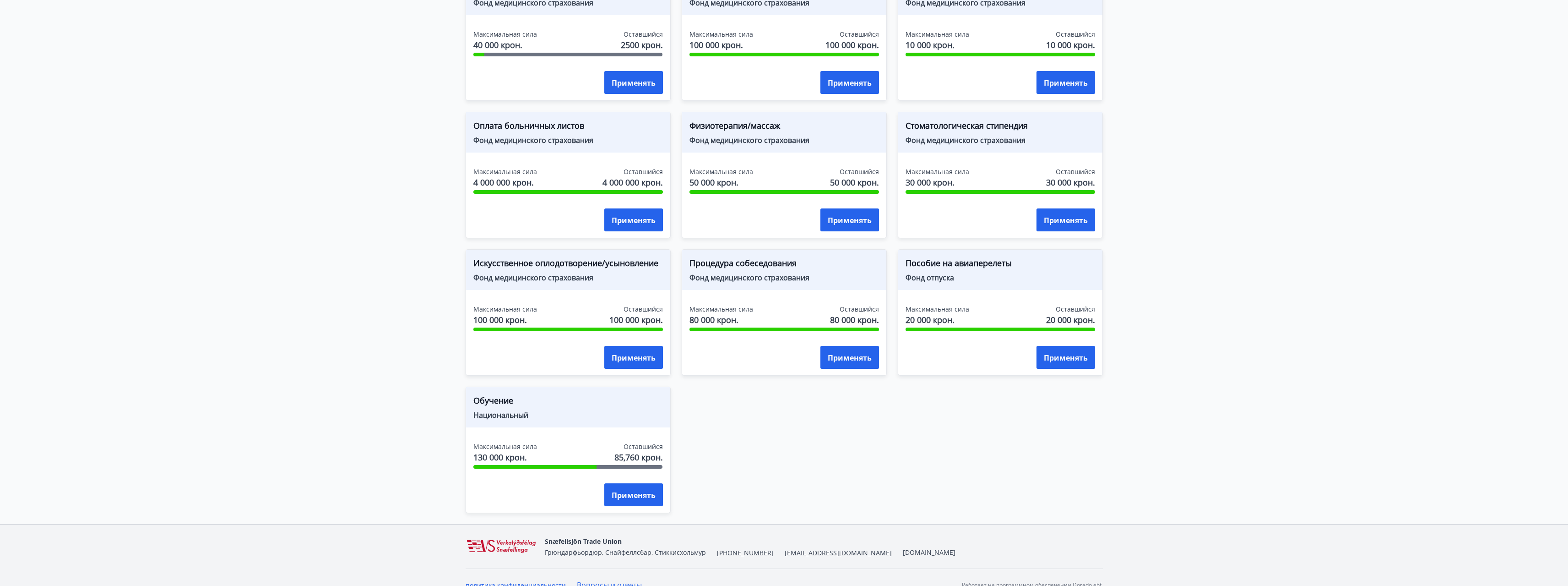
scroll to position [550, 0]
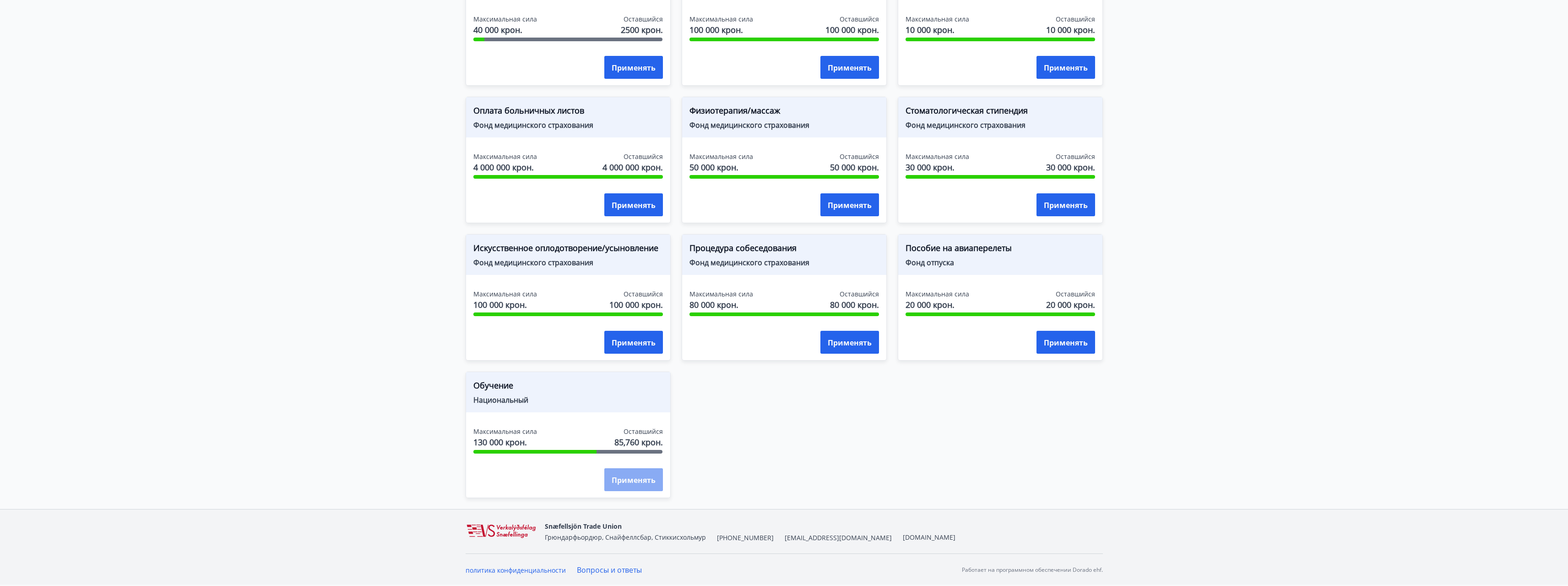
click at [631, 481] on font "Применять" at bounding box center [634, 480] width 44 height 10
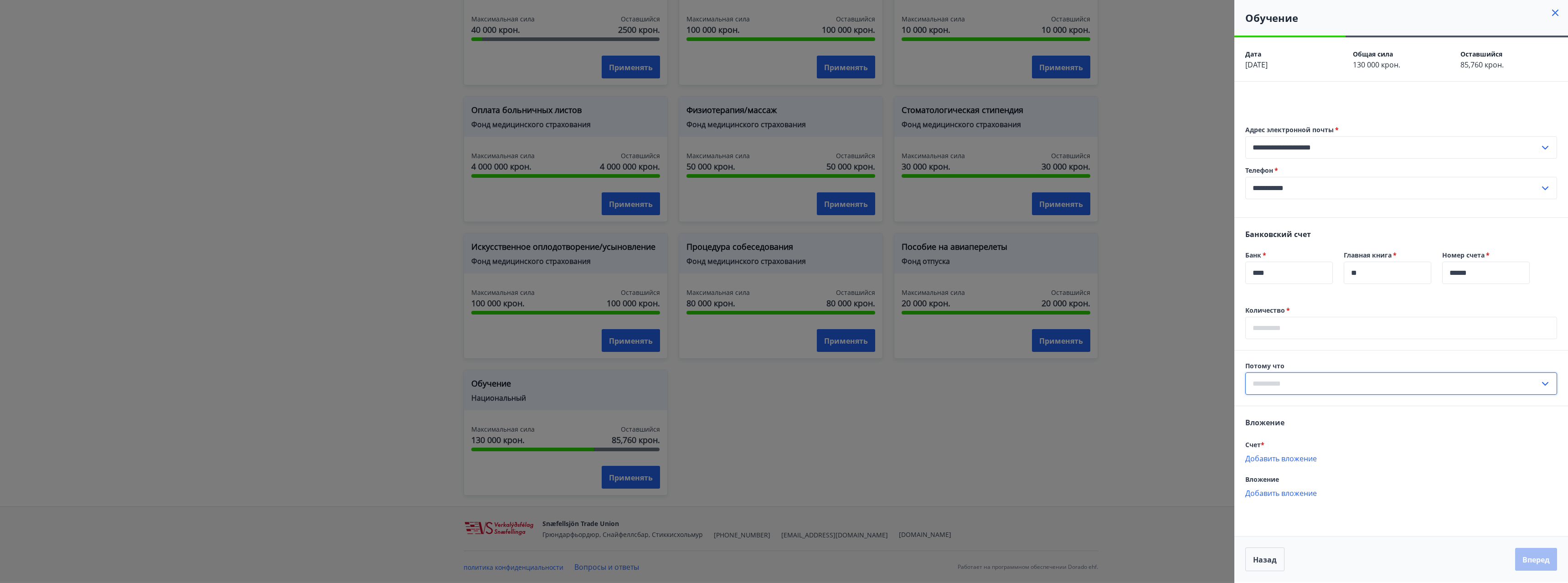
click at [1363, 393] on input "text" at bounding box center [1392, 384] width 295 height 22
click at [1356, 440] on font "Обучение, связанное с работой" at bounding box center [1309, 438] width 114 height 10
type input "**********"
click at [1306, 327] on input "text" at bounding box center [1400, 328] width 311 height 22
type input "*****"
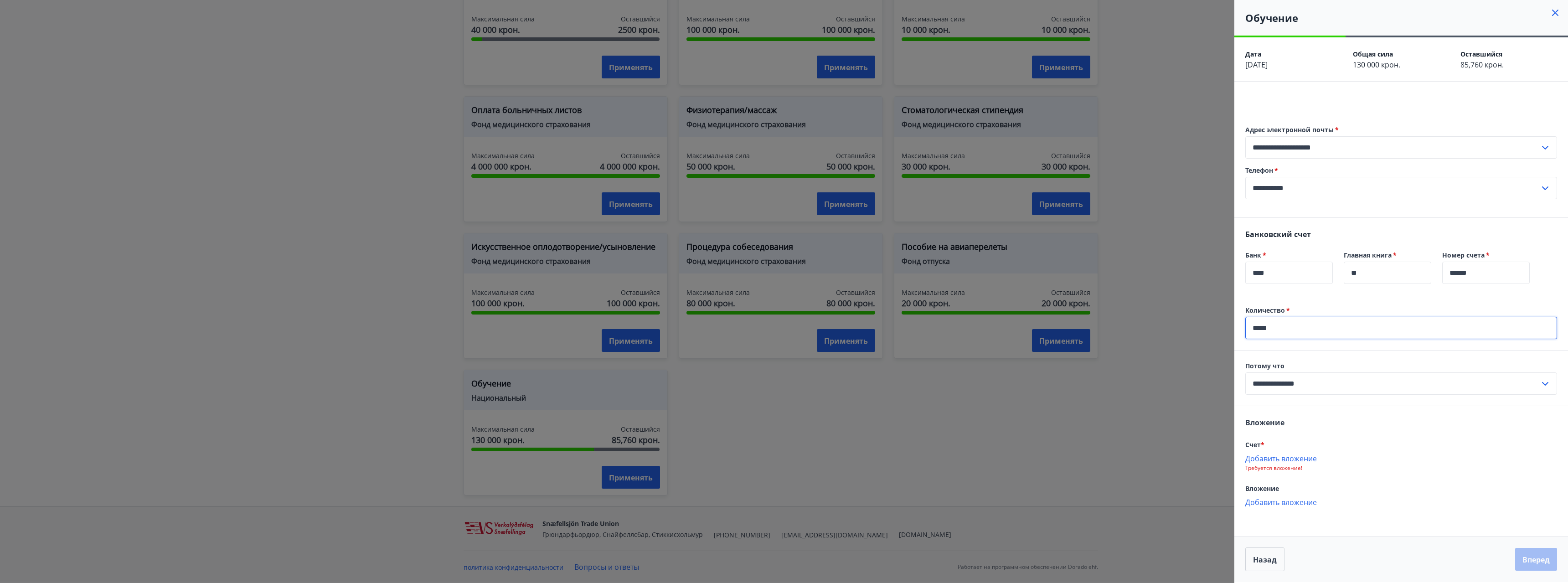
click at [1329, 389] on input "**********" at bounding box center [1392, 384] width 295 height 22
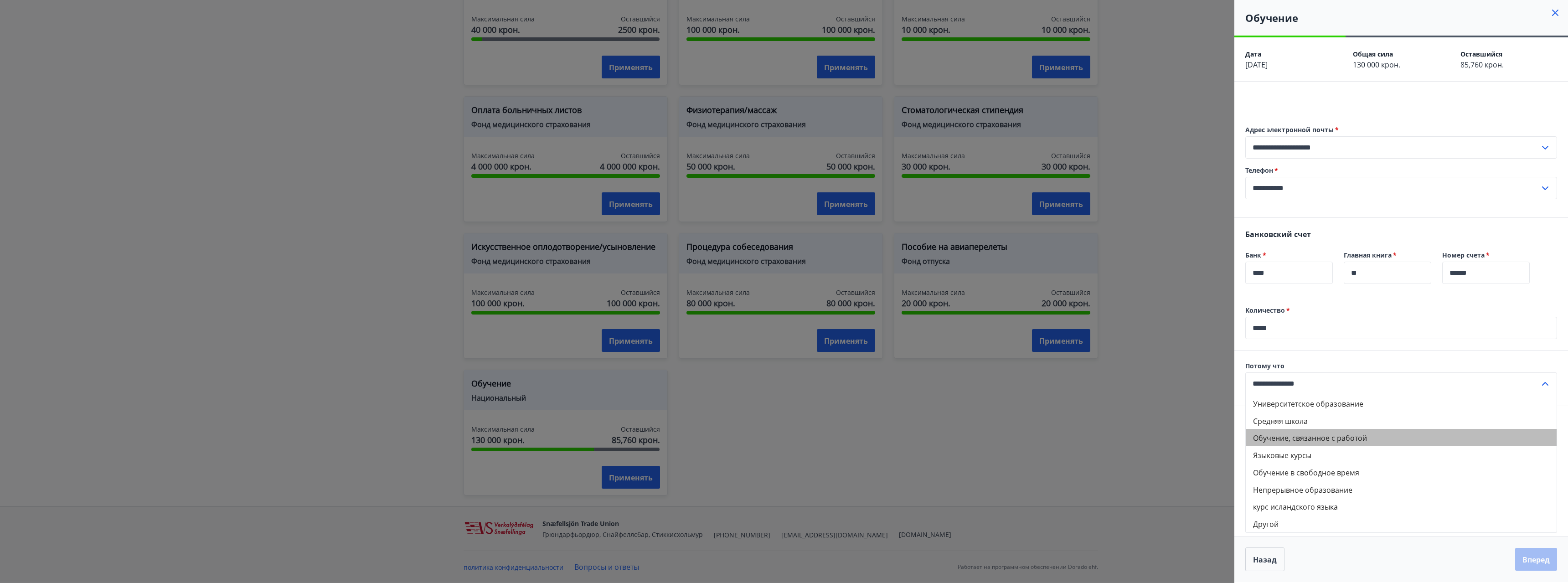
click at [1300, 438] on font "Обучение, связанное с работой" at bounding box center [1309, 438] width 114 height 10
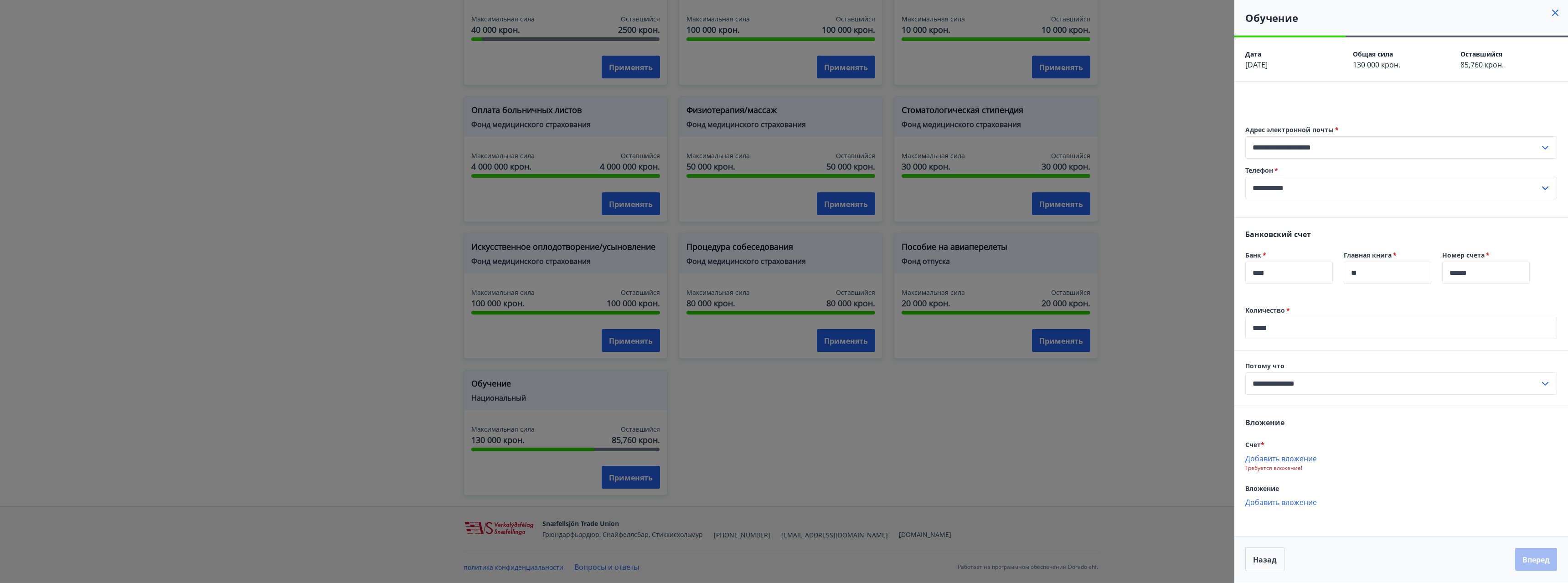
click at [1269, 459] on font "Добавить вложение" at bounding box center [1281, 458] width 72 height 10
click at [1536, 562] on font "Вперед" at bounding box center [1535, 559] width 27 height 10
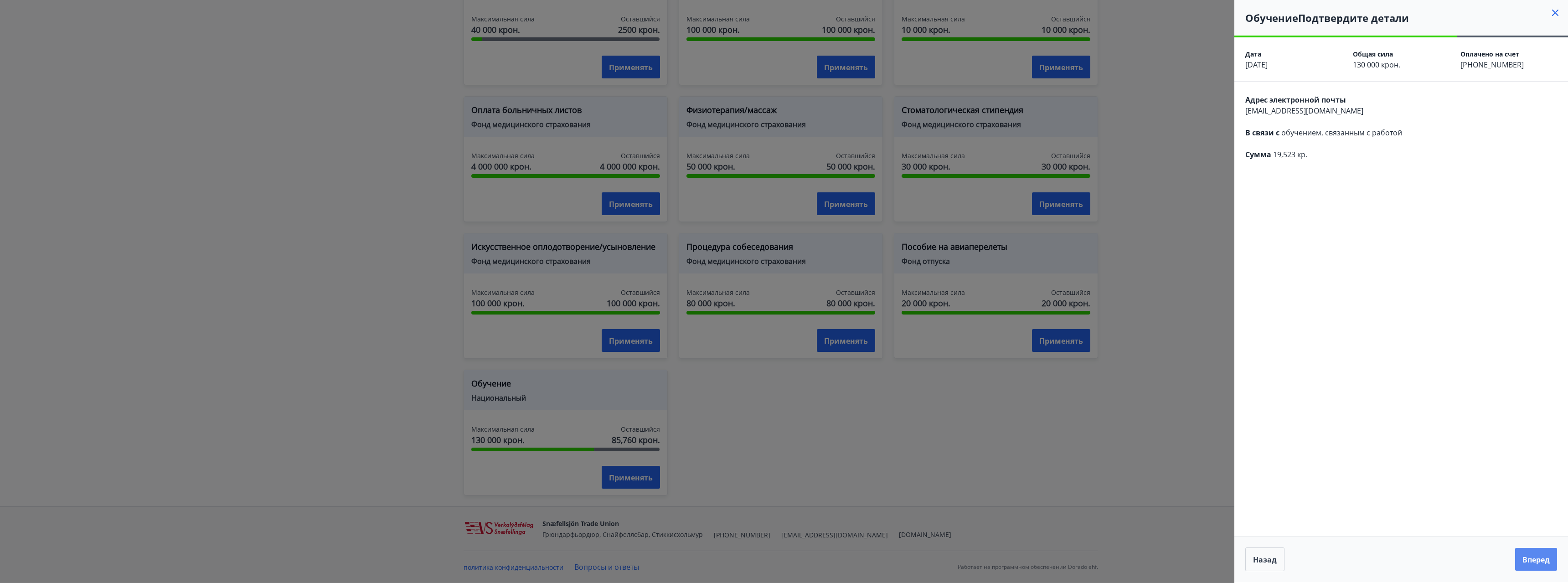
click at [1537, 562] on font "Вперед" at bounding box center [1535, 559] width 27 height 10
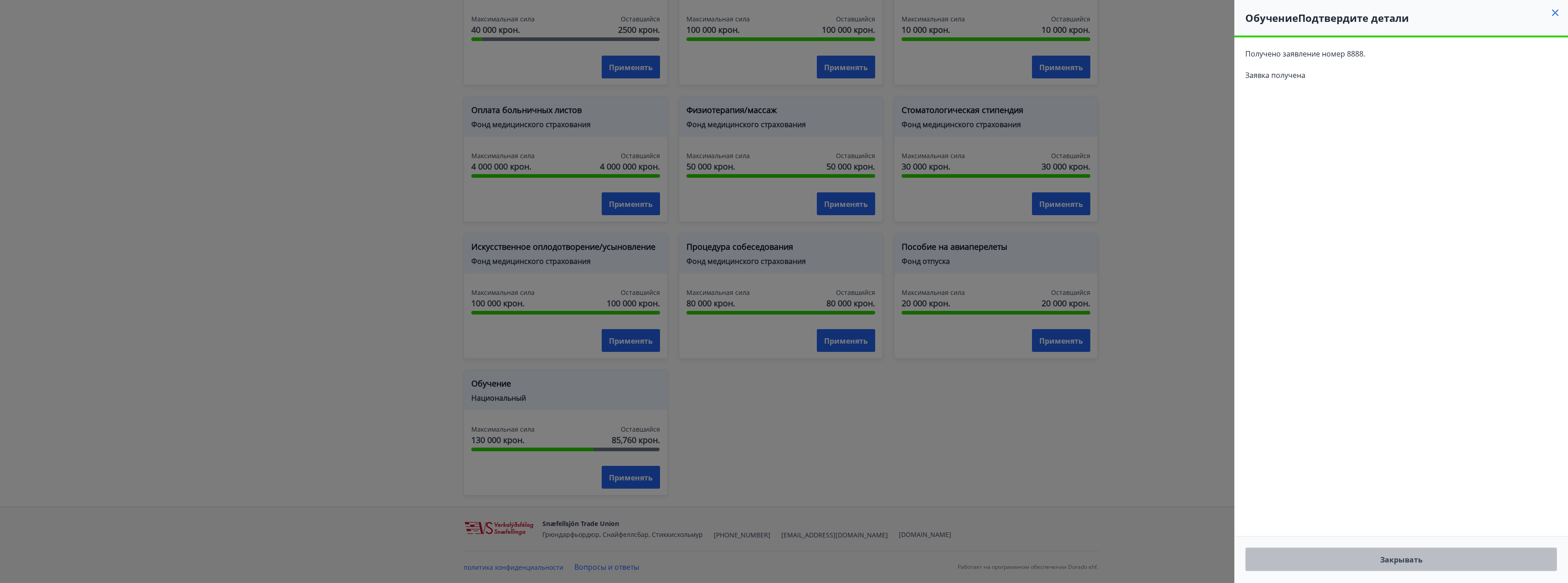
click at [1421, 557] on font "Закрывать" at bounding box center [1401, 559] width 42 height 10
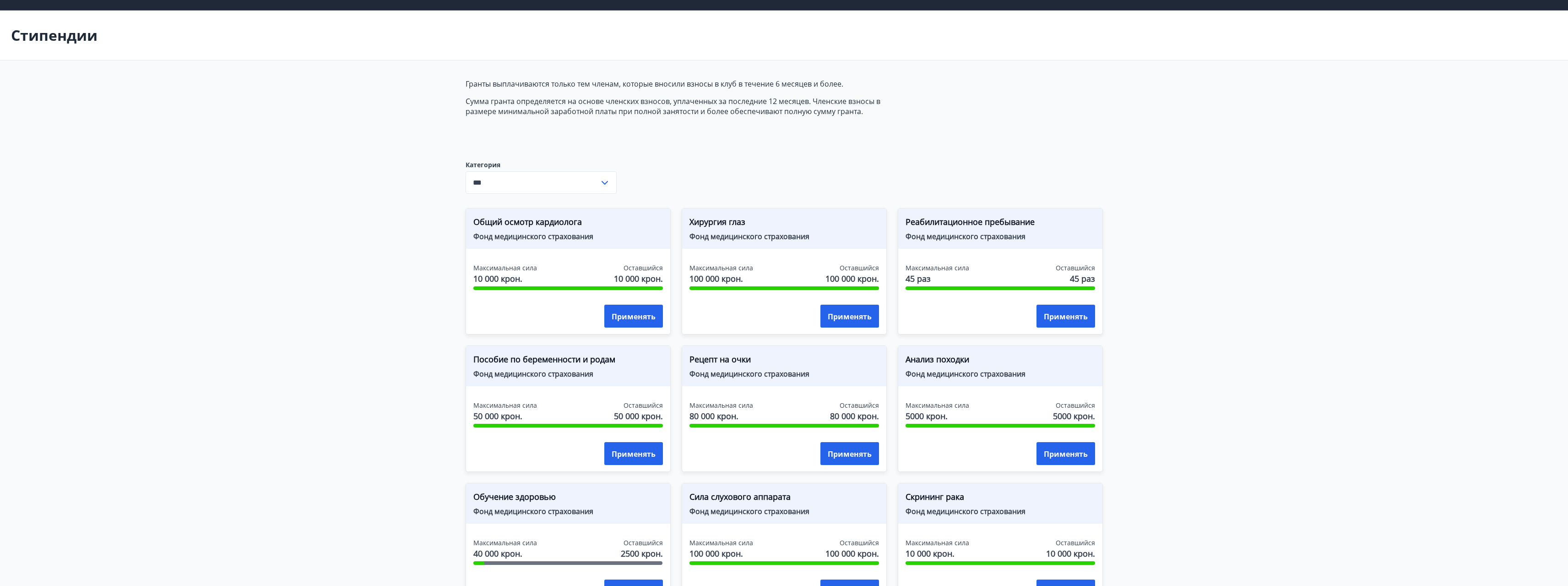
scroll to position [0, 0]
